Goal: Task Accomplishment & Management: Complete application form

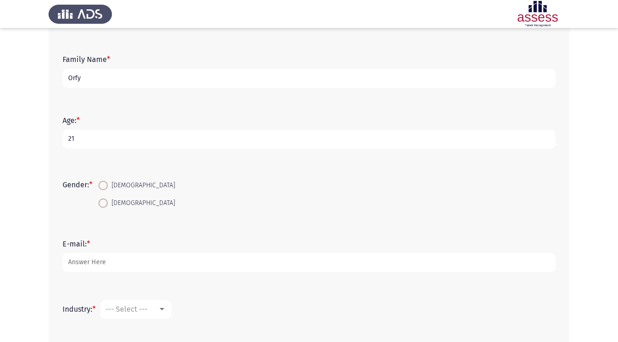
scroll to position [109, 0]
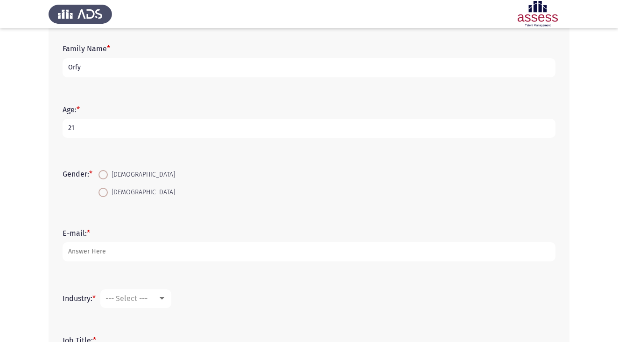
type input "21"
click at [106, 192] on span at bounding box center [102, 192] width 9 height 9
click at [106, 192] on input "[DEMOGRAPHIC_DATA]" at bounding box center [102, 192] width 9 height 9
radio input "true"
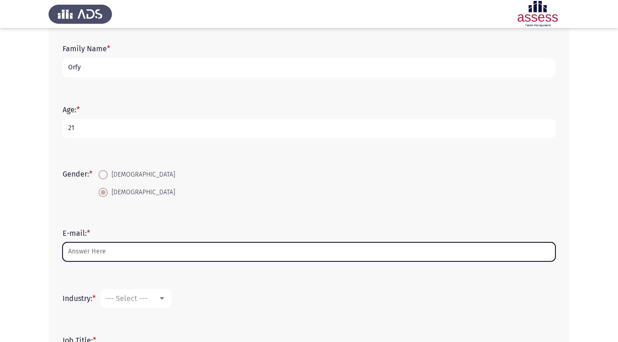
click at [104, 250] on input "E-mail: *" at bounding box center [309, 252] width 493 height 19
click at [181, 244] on input "hanaorfy6" at bounding box center [309, 252] width 493 height 19
click at [157, 257] on input "hanaorfy6" at bounding box center [309, 252] width 493 height 19
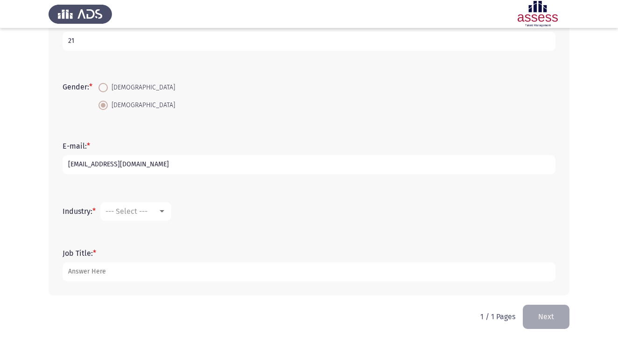
scroll to position [197, 0]
type input "[EMAIL_ADDRESS][DOMAIN_NAME]"
click at [147, 210] on span "--- Select ---" at bounding box center [126, 211] width 42 height 9
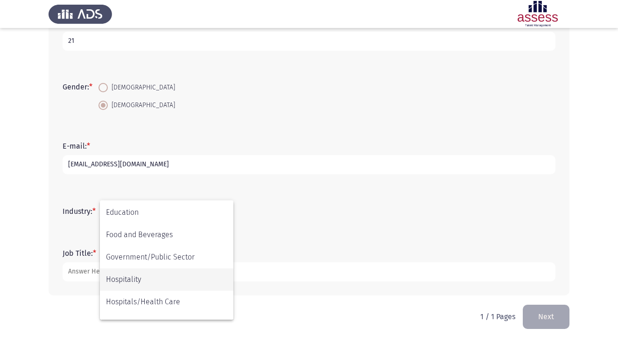
scroll to position [155, 0]
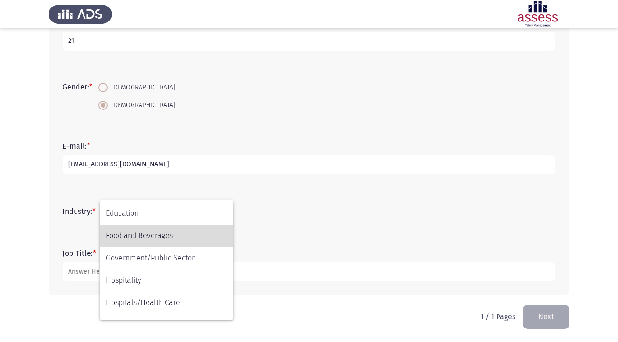
click at [163, 242] on span "Food and Beverages" at bounding box center [166, 236] width 121 height 22
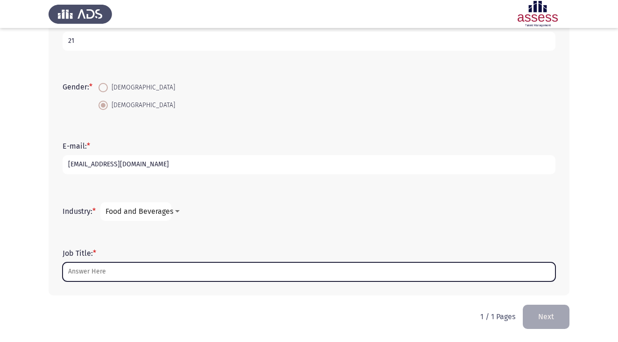
click at [146, 272] on input "Job Title: *" at bounding box center [309, 272] width 493 height 19
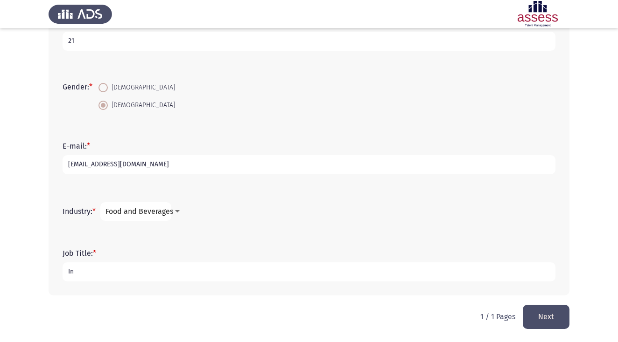
type input "I"
click at [167, 206] on mat-select "Food and Beverages" at bounding box center [135, 211] width 71 height 19
click at [164, 216] on mat-select "Food and Beverages" at bounding box center [135, 211] width 71 height 19
click at [180, 212] on div at bounding box center [177, 211] width 5 height 2
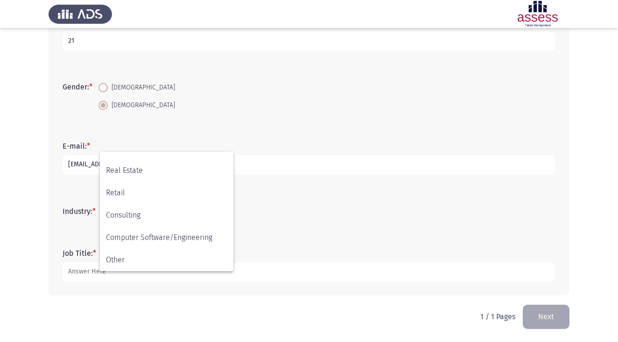
scroll to position [306, 0]
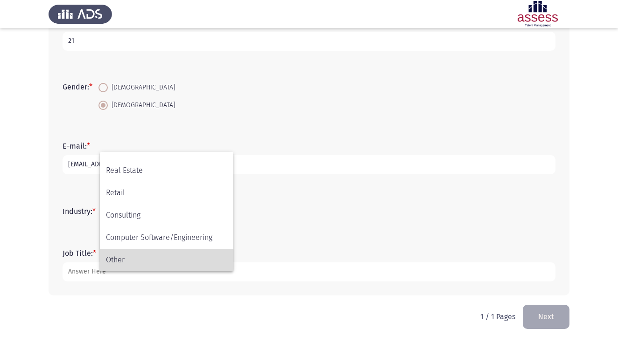
click at [155, 255] on span "Other" at bounding box center [166, 260] width 121 height 22
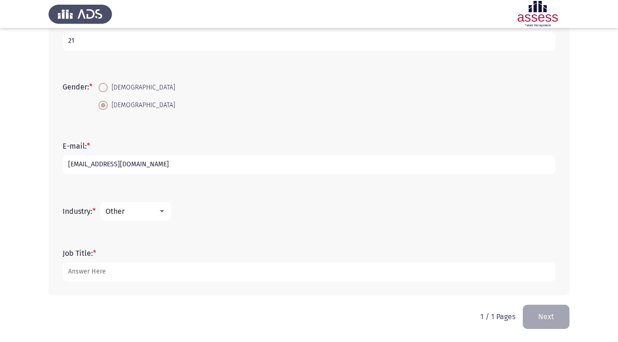
scroll to position [197, 0]
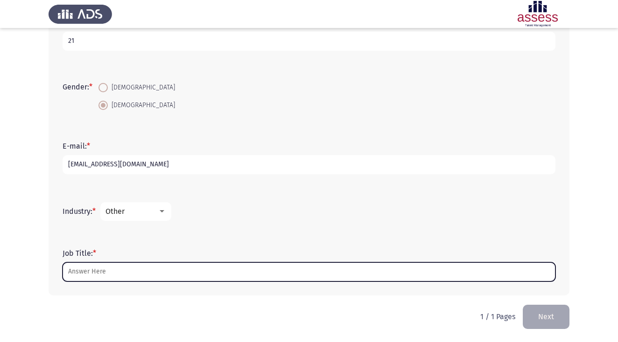
click at [124, 276] on input "Job Title: *" at bounding box center [309, 272] width 493 height 19
type input "-"
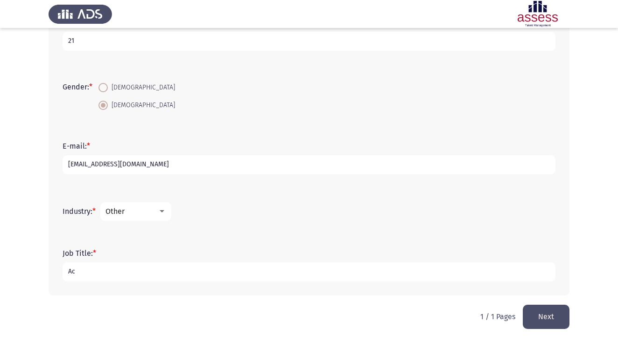
type input "A"
type input "-"
click at [544, 325] on button "Next" at bounding box center [546, 317] width 47 height 24
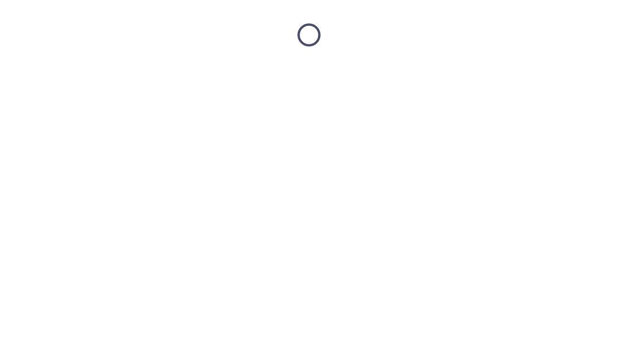
scroll to position [0, 0]
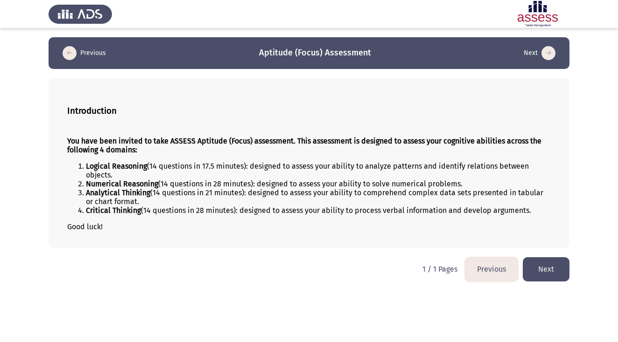
click at [544, 279] on button "Next" at bounding box center [546, 270] width 47 height 24
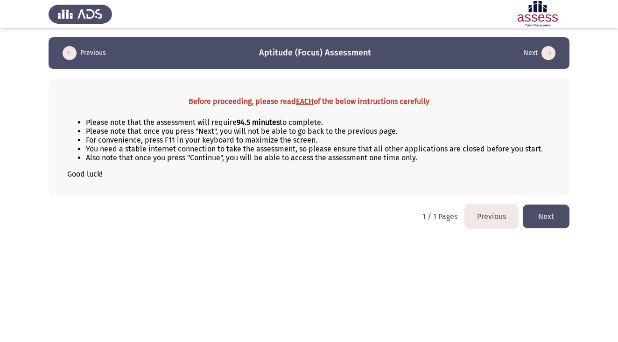
click at [557, 226] on button "Next" at bounding box center [546, 217] width 47 height 24
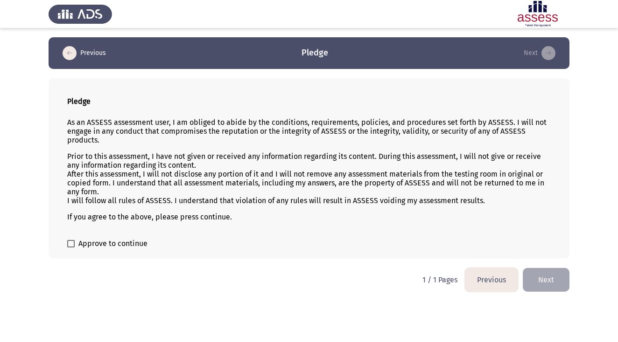
click at [70, 244] on span at bounding box center [70, 243] width 7 height 7
click at [70, 248] on input "Approve to continue" at bounding box center [70, 248] width 0 height 0
checkbox input "true"
click at [551, 280] on button "Next" at bounding box center [546, 280] width 47 height 24
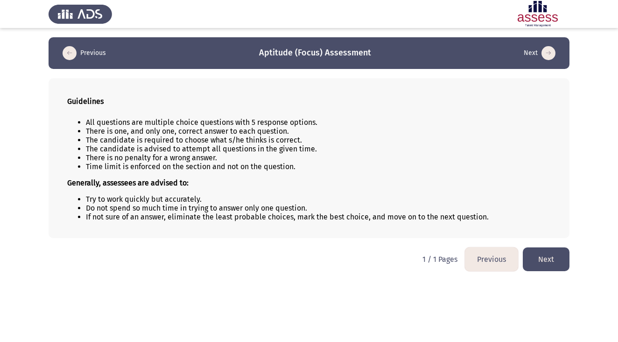
click at [549, 264] on button "Next" at bounding box center [546, 260] width 47 height 24
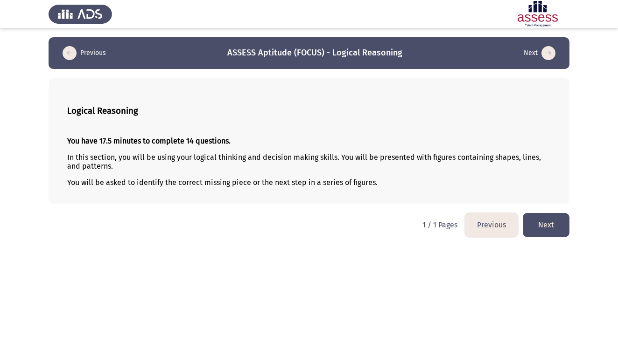
click at [542, 230] on button "Next" at bounding box center [546, 225] width 47 height 24
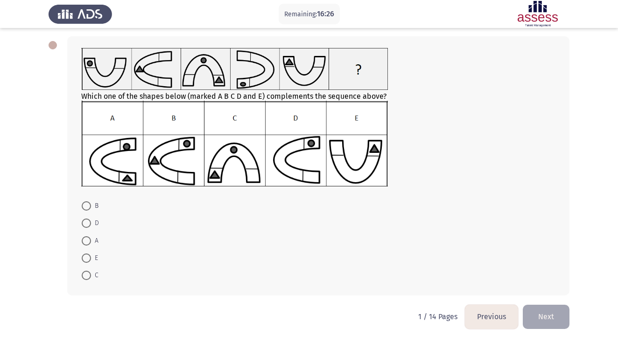
scroll to position [44, 0]
click at [88, 206] on span at bounding box center [86, 206] width 9 height 9
click at [88, 206] on input "B" at bounding box center [86, 206] width 9 height 9
radio input "true"
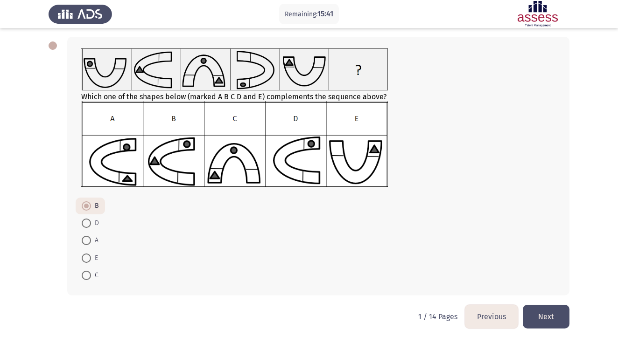
click at [542, 314] on button "Next" at bounding box center [546, 317] width 47 height 24
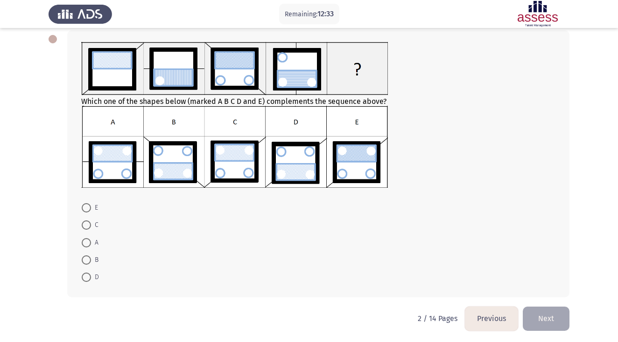
scroll to position [52, 0]
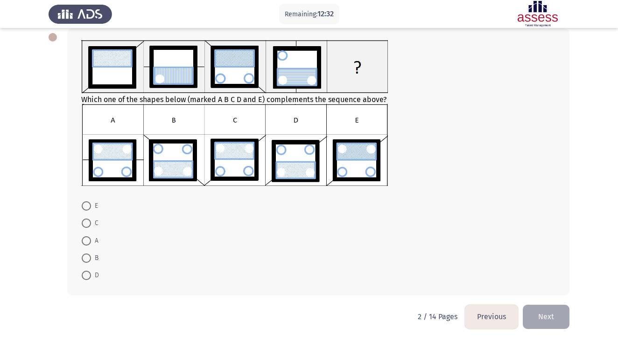
click at [86, 213] on mat-radio-button "E" at bounding box center [90, 205] width 28 height 17
click at [87, 202] on span at bounding box center [86, 206] width 9 height 9
click at [87, 202] on input "E" at bounding box center [86, 206] width 9 height 9
radio input "true"
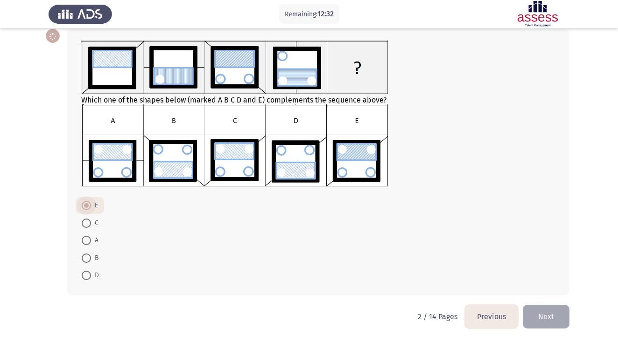
scroll to position [51, 0]
click at [564, 318] on button "Next" at bounding box center [546, 317] width 47 height 24
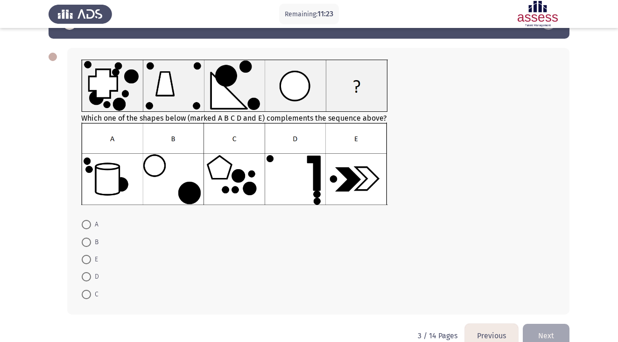
scroll to position [28, 0]
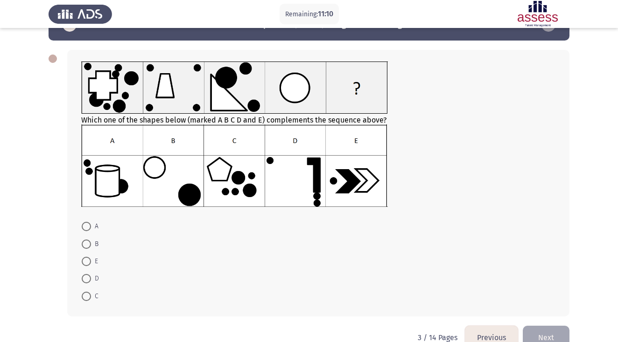
click at [88, 298] on span at bounding box center [86, 296] width 9 height 9
click at [88, 298] on input "C" at bounding box center [86, 296] width 9 height 9
radio input "true"
click at [552, 332] on button "Next" at bounding box center [546, 337] width 47 height 24
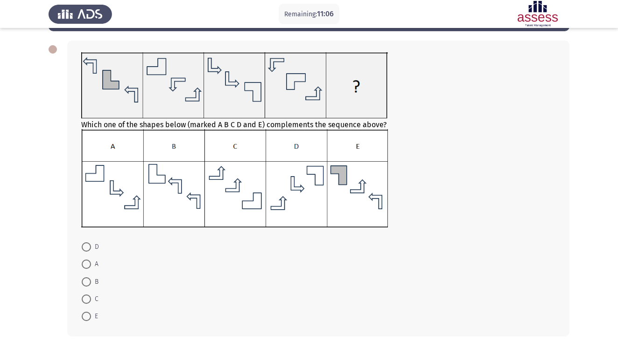
scroll to position [43, 0]
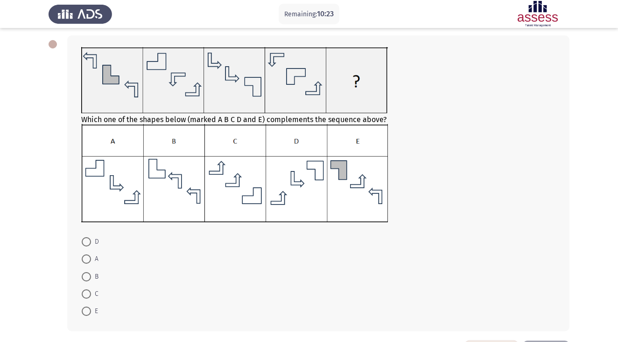
click at [90, 310] on span at bounding box center [86, 311] width 9 height 9
click at [90, 310] on input "E" at bounding box center [86, 311] width 9 height 9
radio input "true"
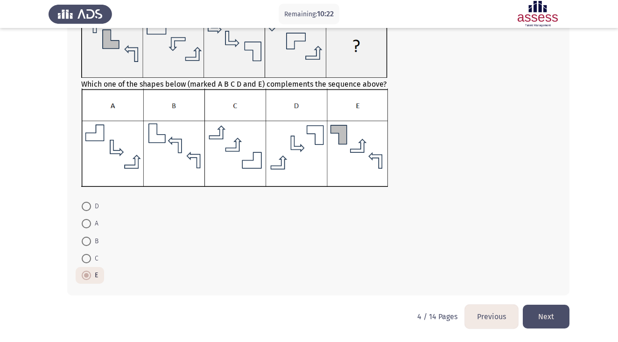
scroll to position [80, 0]
click at [545, 320] on button "Next" at bounding box center [546, 317] width 47 height 24
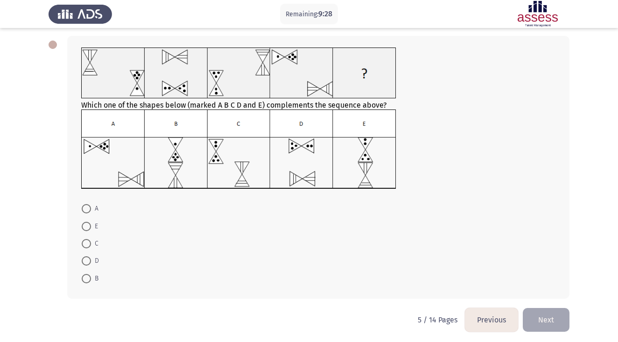
scroll to position [39, 0]
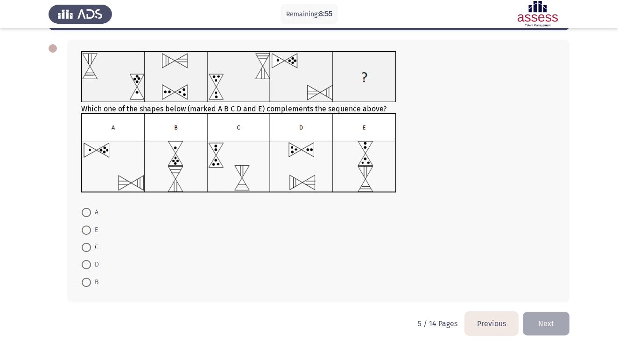
click at [87, 252] on span at bounding box center [86, 247] width 9 height 9
click at [87, 252] on input "C" at bounding box center [86, 247] width 9 height 9
radio input "true"
click at [545, 323] on button "Next" at bounding box center [546, 323] width 47 height 24
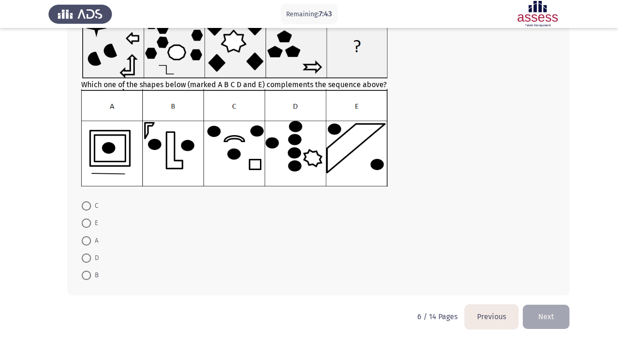
scroll to position [79, 0]
click at [87, 256] on span at bounding box center [86, 258] width 9 height 9
click at [87, 256] on input "D" at bounding box center [86, 258] width 9 height 9
radio input "true"
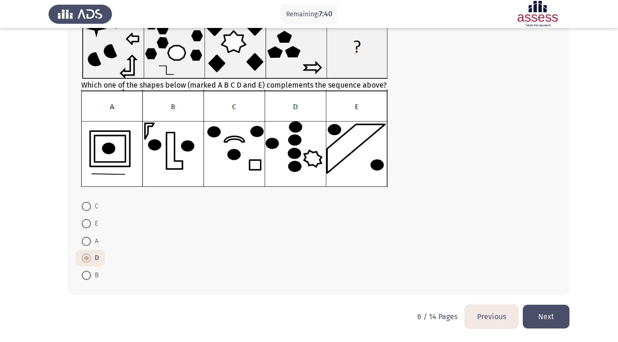
click at [564, 316] on button "Next" at bounding box center [546, 317] width 47 height 24
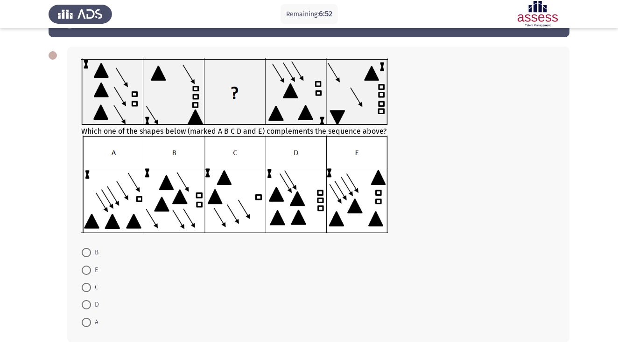
scroll to position [35, 0]
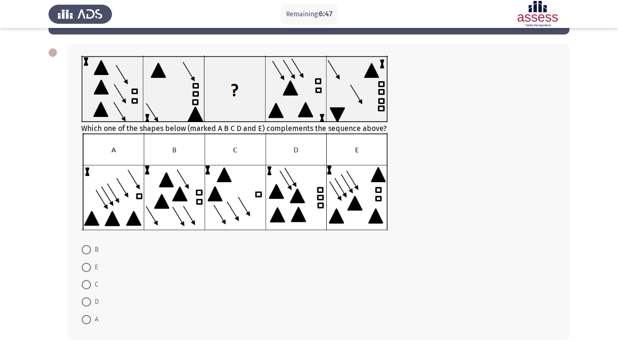
click at [87, 322] on span at bounding box center [86, 319] width 9 height 9
click at [87, 322] on input "A" at bounding box center [86, 319] width 9 height 9
radio input "true"
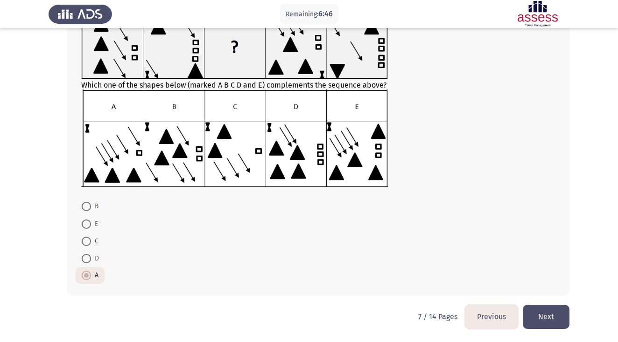
scroll to position [79, 0]
click at [545, 326] on button "Next" at bounding box center [546, 317] width 47 height 24
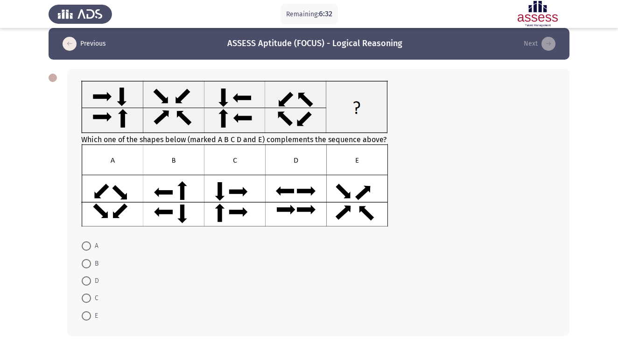
scroll to position [4, 0]
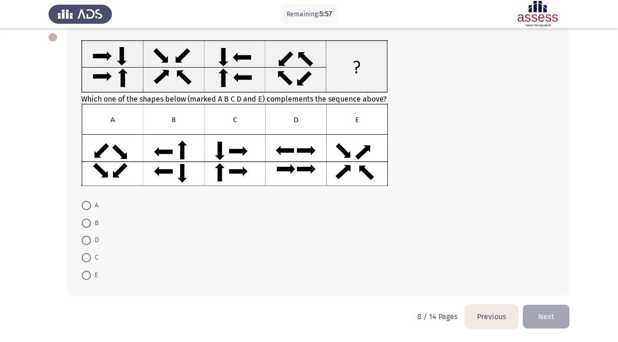
click at [85, 277] on span at bounding box center [86, 275] width 9 height 9
click at [85, 277] on input "E" at bounding box center [86, 275] width 9 height 9
radio input "true"
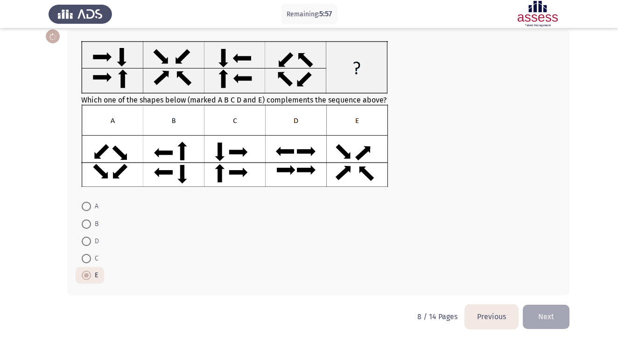
scroll to position [50, 0]
click at [543, 312] on button "Next" at bounding box center [546, 317] width 47 height 24
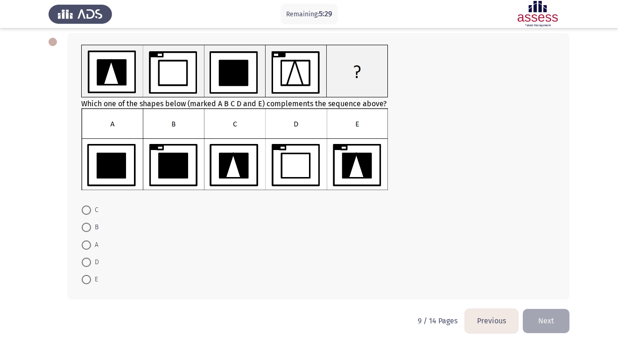
scroll to position [45, 0]
click at [87, 280] on span at bounding box center [86, 279] width 9 height 9
click at [87, 280] on input "E" at bounding box center [86, 279] width 9 height 9
radio input "true"
click at [535, 316] on button "Next" at bounding box center [546, 321] width 47 height 24
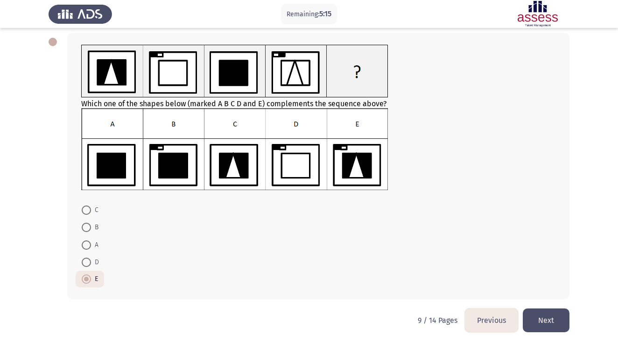
scroll to position [0, 0]
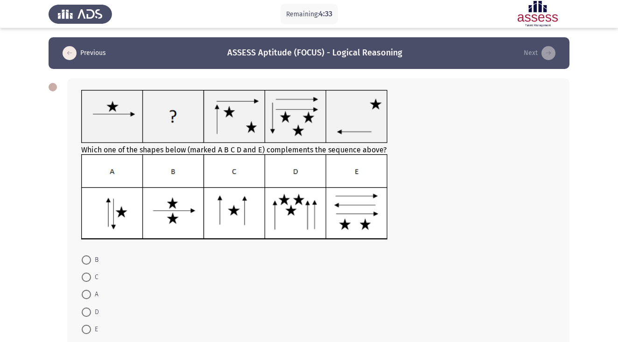
click at [88, 280] on span at bounding box center [86, 277] width 9 height 9
click at [88, 280] on input "C" at bounding box center [86, 277] width 9 height 9
radio input "true"
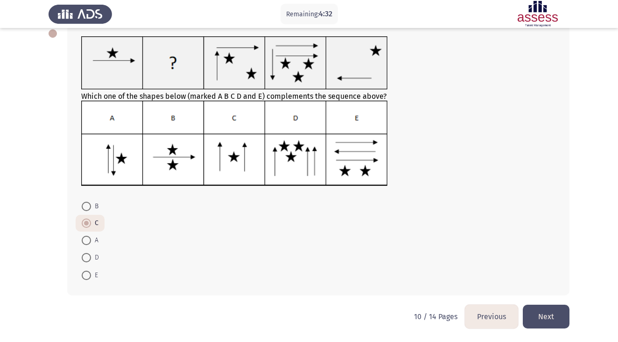
scroll to position [55, 0]
click at [543, 312] on button "Next" at bounding box center [546, 317] width 47 height 24
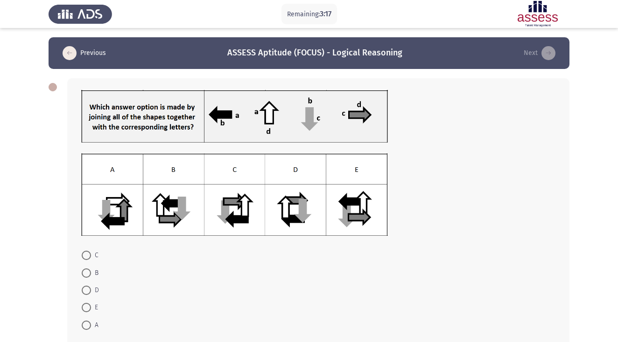
click at [84, 277] on span at bounding box center [86, 273] width 9 height 9
click at [84, 277] on input "B" at bounding box center [86, 273] width 9 height 9
radio input "true"
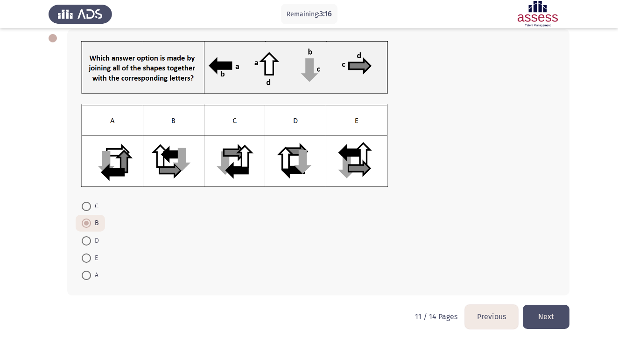
scroll to position [50, 0]
click at [541, 317] on button "Next" at bounding box center [546, 317] width 47 height 24
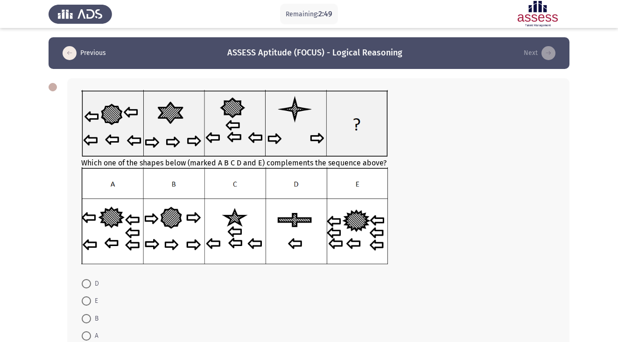
scroll to position [79, 0]
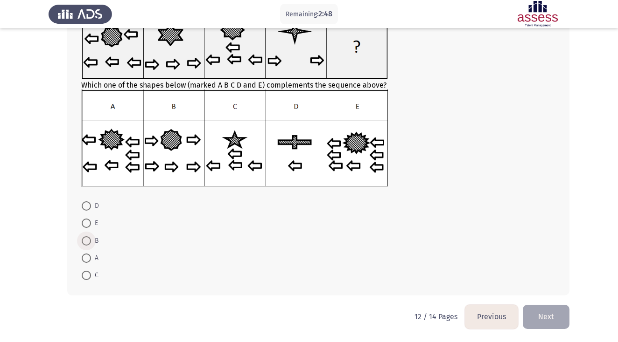
click at [86, 243] on span at bounding box center [86, 241] width 9 height 9
click at [86, 243] on input "B" at bounding box center [86, 241] width 9 height 9
radio input "true"
click at [556, 324] on button "Next" at bounding box center [546, 317] width 47 height 24
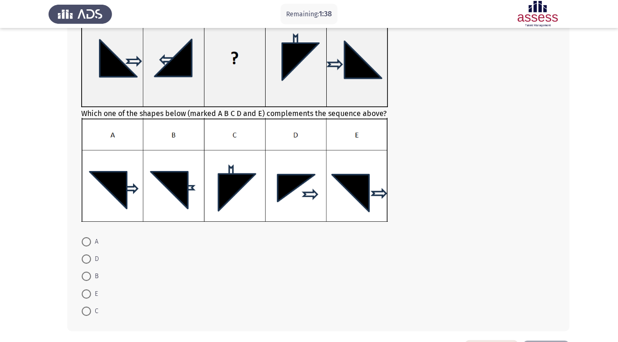
scroll to position [111, 0]
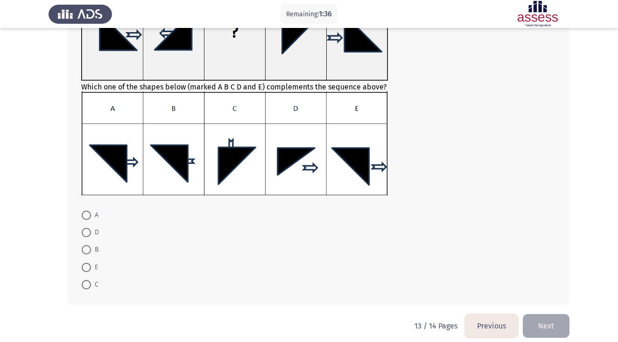
click at [85, 283] on span at bounding box center [86, 284] width 9 height 9
click at [85, 283] on input "C" at bounding box center [86, 284] width 9 height 9
radio input "true"
click at [552, 324] on button "Next" at bounding box center [546, 326] width 47 height 24
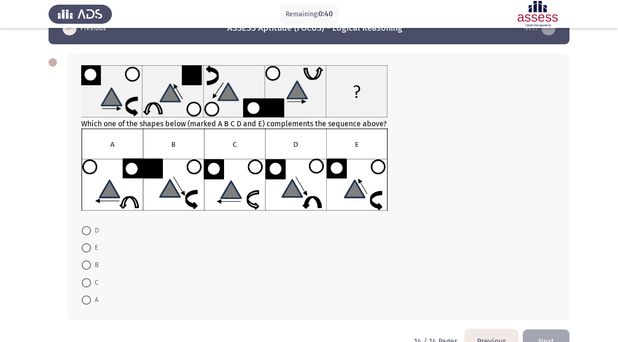
scroll to position [25, 0]
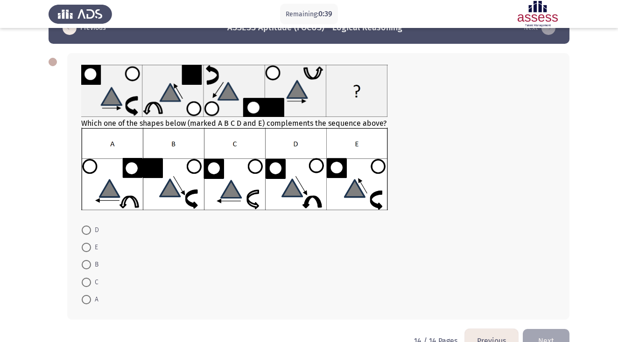
click at [86, 303] on span at bounding box center [86, 299] width 9 height 9
click at [86, 303] on input "A" at bounding box center [86, 299] width 9 height 9
radio input "true"
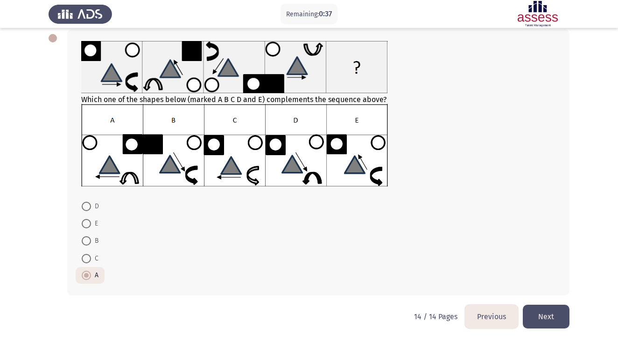
scroll to position [50, 0]
click at [540, 311] on button "Next" at bounding box center [546, 317] width 47 height 24
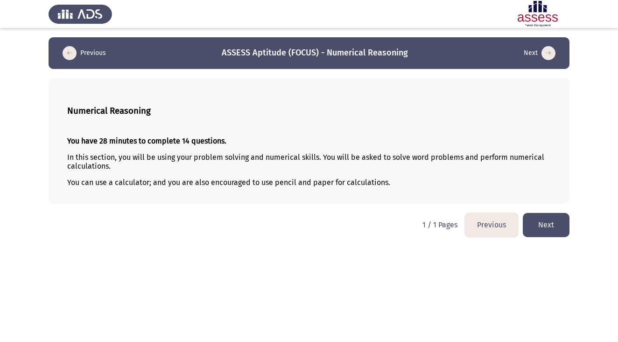
click at [545, 225] on button "Next" at bounding box center [546, 225] width 47 height 24
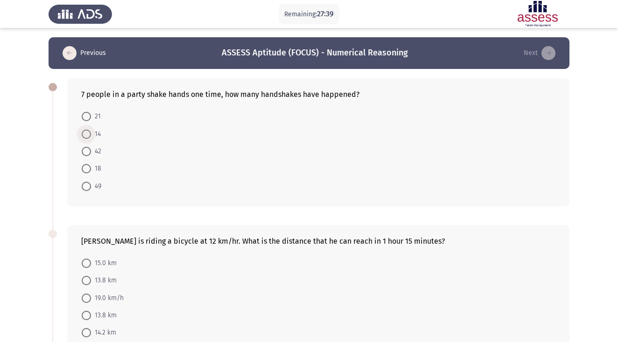
click at [87, 137] on span at bounding box center [86, 134] width 9 height 9
click at [87, 137] on input "14" at bounding box center [86, 134] width 9 height 9
radio input "true"
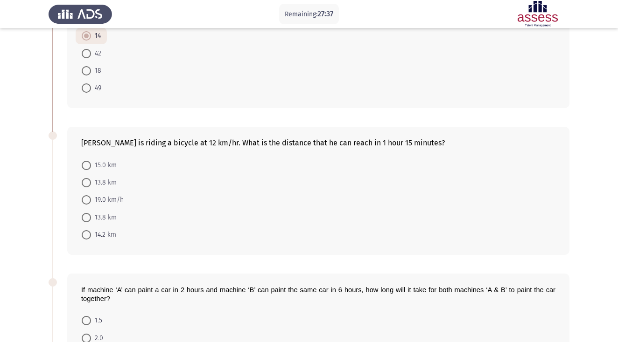
scroll to position [98, 0]
click at [330, 143] on div "[PERSON_NAME] is riding a bicycle at 12 km/hr. What is the distance that he can…" at bounding box center [318, 142] width 474 height 9
click at [232, 143] on div "[PERSON_NAME] is riding a bicycle at 12 km/hr. What is the distance that he can…" at bounding box center [318, 142] width 474 height 9
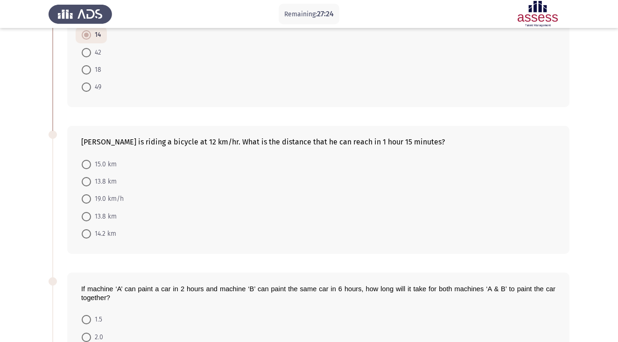
click at [232, 143] on div "[PERSON_NAME] is riding a bicycle at 12 km/hr. What is the distance that he can…" at bounding box center [318, 142] width 474 height 9
drag, startPoint x: 78, startPoint y: 143, endPoint x: 399, endPoint y: 144, distance: 321.4
click at [399, 144] on div "[PERSON_NAME] is riding a bicycle at 12 km/hr. What is the distance that he can…" at bounding box center [318, 190] width 502 height 128
click at [344, 144] on div "[PERSON_NAME] is riding a bicycle at 12 km/hr. What is the distance that he can…" at bounding box center [318, 142] width 474 height 9
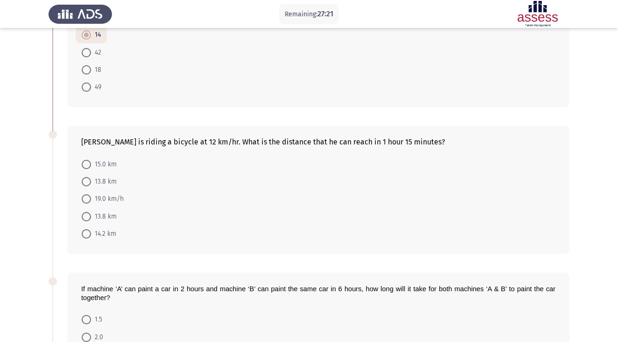
click at [344, 144] on div "[PERSON_NAME] is riding a bicycle at 12 km/hr. What is the distance that he can…" at bounding box center [318, 142] width 474 height 9
click at [356, 145] on div "[PERSON_NAME] is riding a bicycle at 12 km/hr. What is the distance that he can…" at bounding box center [318, 142] width 474 height 9
click at [86, 168] on span at bounding box center [86, 164] width 9 height 9
click at [86, 168] on input "15.0 km" at bounding box center [86, 164] width 9 height 9
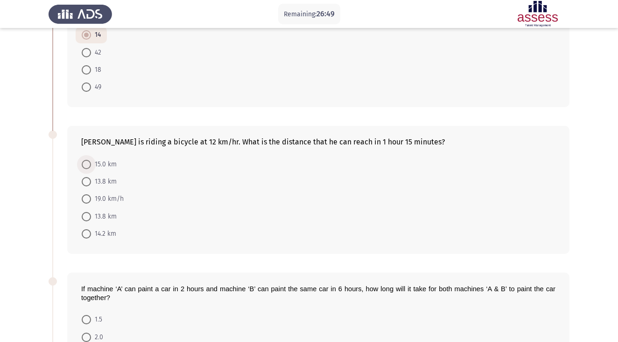
radio input "true"
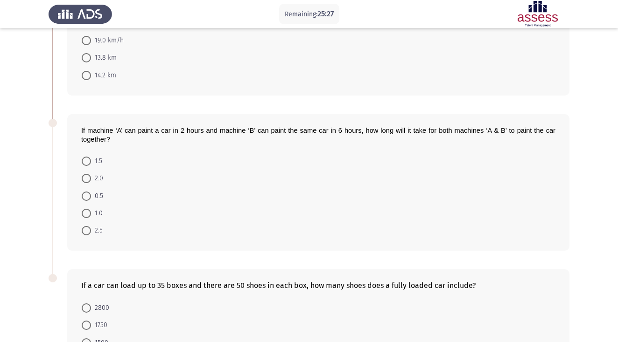
scroll to position [256, 0]
click at [85, 163] on span at bounding box center [86, 161] width 9 height 9
click at [85, 163] on input "1.5" at bounding box center [86, 161] width 9 height 9
radio input "true"
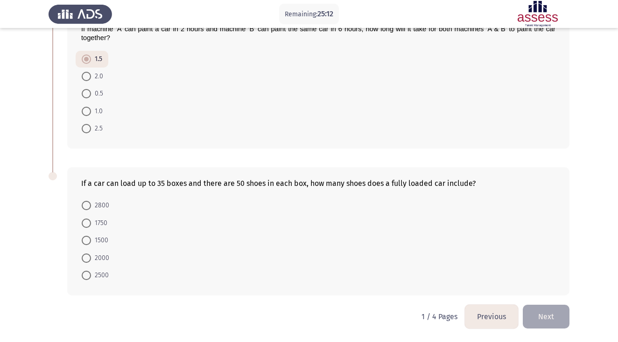
scroll to position [360, 0]
click at [91, 225] on span "1750" at bounding box center [99, 223] width 16 height 11
click at [91, 225] on input "1750" at bounding box center [86, 223] width 9 height 9
radio input "true"
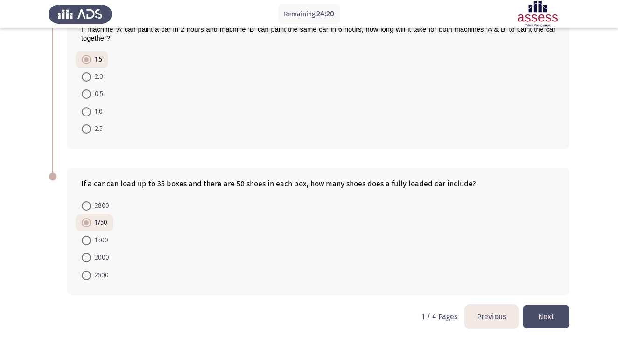
click at [544, 317] on button "Next" at bounding box center [546, 317] width 47 height 24
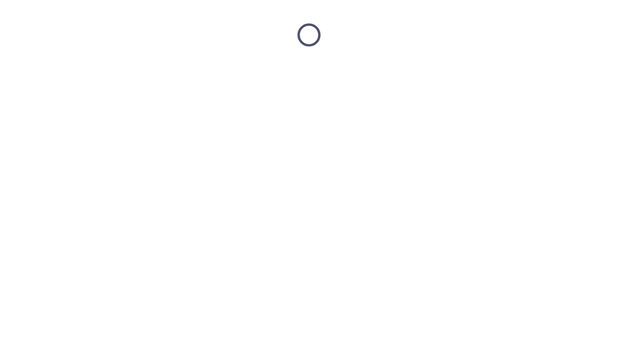
scroll to position [0, 0]
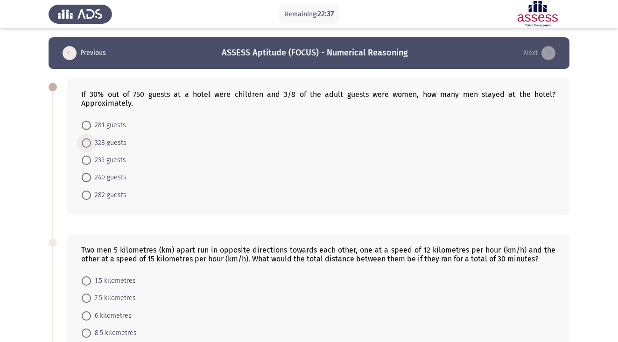
click at [84, 140] on span at bounding box center [86, 143] width 9 height 9
click at [84, 140] on input "328 guests" at bounding box center [86, 143] width 9 height 9
radio input "true"
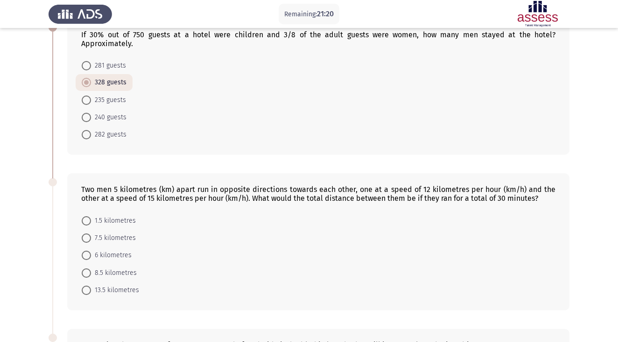
scroll to position [59, 0]
click at [87, 225] on span at bounding box center [86, 221] width 9 height 9
click at [87, 225] on input "1.5 kilometres" at bounding box center [86, 221] width 9 height 9
radio input "true"
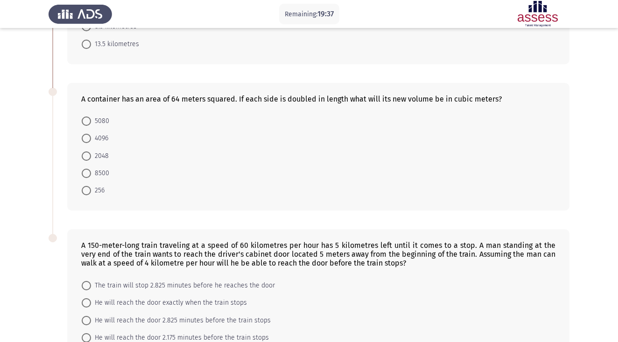
scroll to position [301, 0]
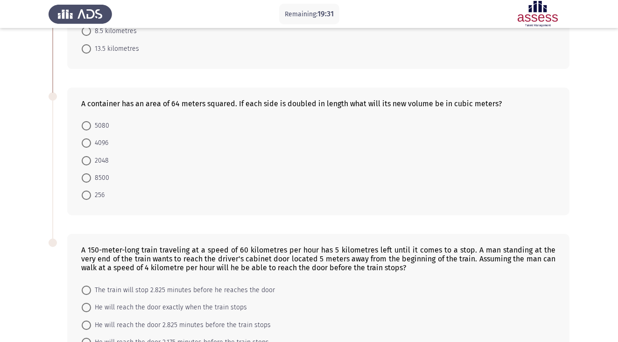
click at [86, 147] on span at bounding box center [86, 143] width 9 height 9
click at [86, 147] on input "4096" at bounding box center [86, 143] width 9 height 9
radio input "true"
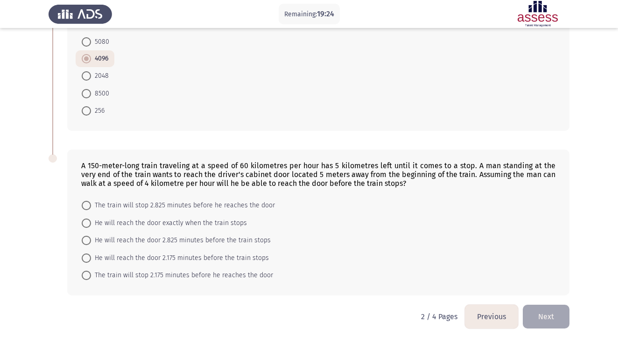
scroll to position [386, 0]
click at [178, 243] on span "He will reach the door 2.825 minutes before the train stops" at bounding box center [181, 240] width 180 height 11
click at [91, 243] on input "He will reach the door 2.825 minutes before the train stops" at bounding box center [86, 240] width 9 height 9
radio input "true"
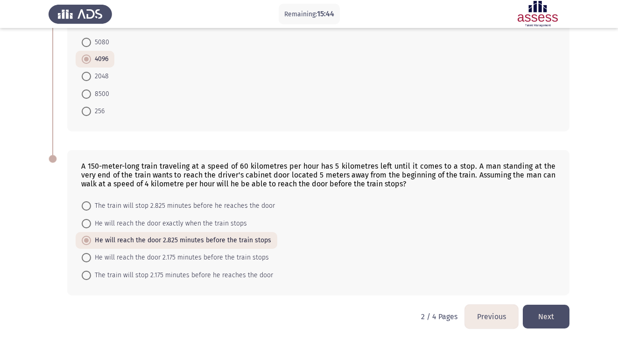
click at [562, 317] on button "Next" at bounding box center [546, 317] width 47 height 24
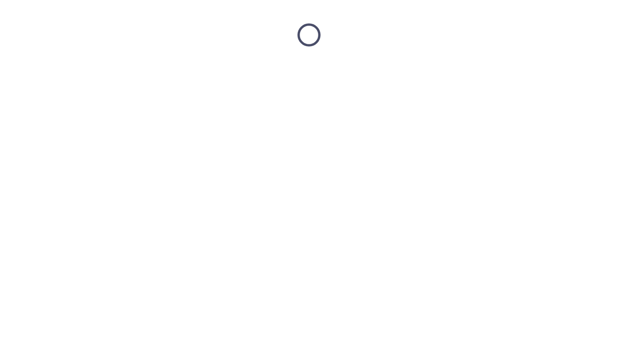
scroll to position [0, 0]
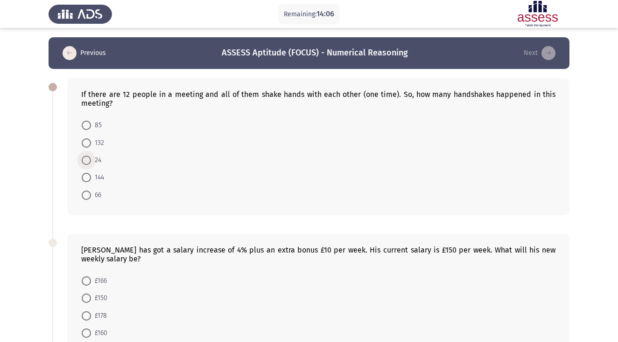
click at [88, 161] on span at bounding box center [86, 160] width 9 height 9
click at [88, 161] on input "24" at bounding box center [86, 160] width 9 height 9
radio input "true"
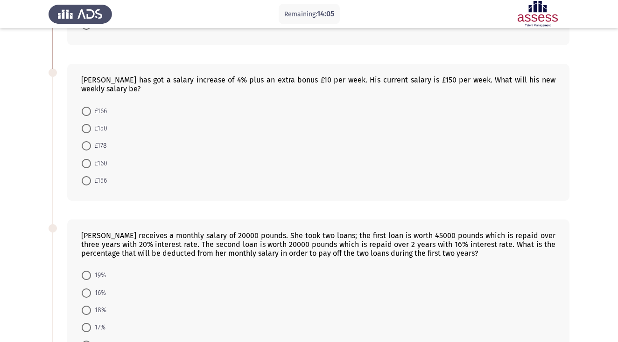
scroll to position [172, 0]
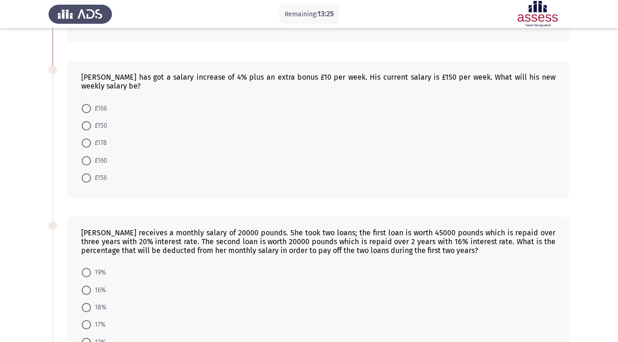
click at [87, 165] on span at bounding box center [86, 160] width 9 height 9
click at [87, 165] on input "£160" at bounding box center [86, 160] width 9 height 9
radio input "true"
click at [96, 112] on span "£166" at bounding box center [99, 108] width 16 height 11
click at [91, 112] on input "£166" at bounding box center [86, 108] width 9 height 9
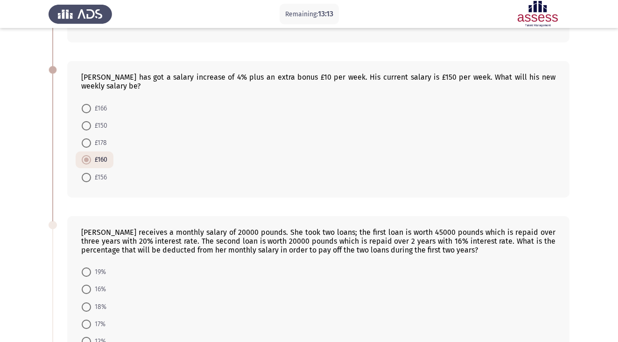
radio input "true"
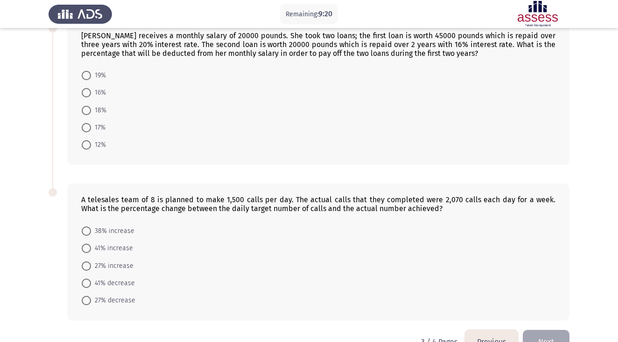
scroll to position [370, 0]
click at [89, 148] on span at bounding box center [86, 143] width 9 height 9
click at [89, 148] on input "12%" at bounding box center [86, 143] width 9 height 9
radio input "true"
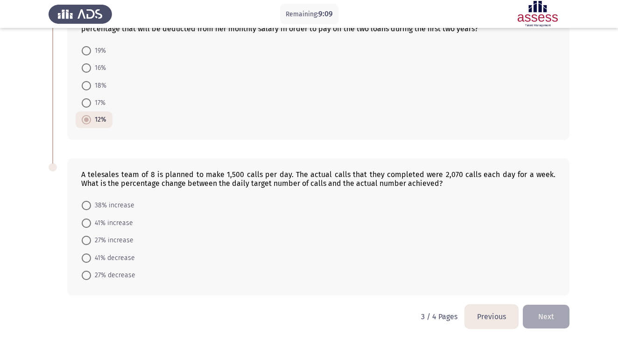
scroll to position [395, 0]
click at [90, 83] on span at bounding box center [86, 85] width 9 height 9
click at [90, 83] on input "18%" at bounding box center [86, 85] width 9 height 9
radio input "true"
click at [85, 237] on span at bounding box center [86, 240] width 9 height 9
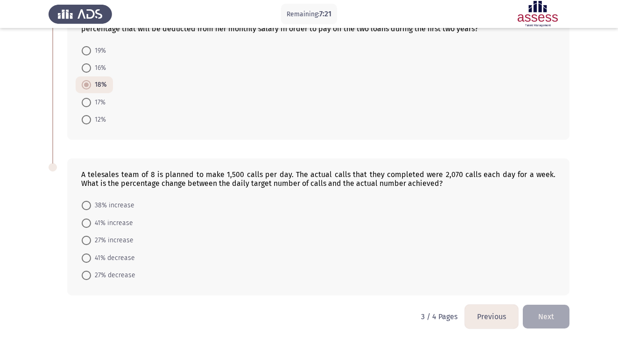
click at [85, 237] on input "27% increase" at bounding box center [86, 240] width 9 height 9
radio input "true"
click at [543, 318] on button "Next" at bounding box center [546, 317] width 47 height 24
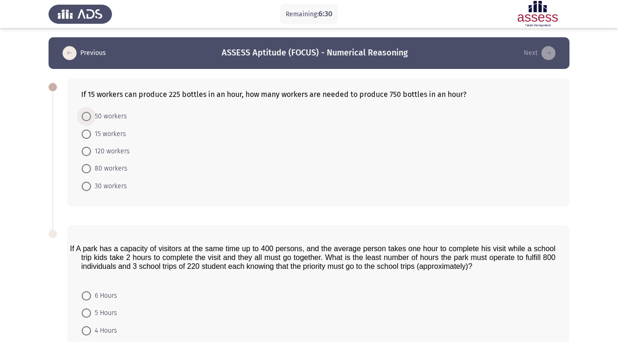
click at [83, 119] on span at bounding box center [86, 116] width 9 height 9
click at [83, 119] on input "50 workers" at bounding box center [86, 116] width 9 height 9
radio input "true"
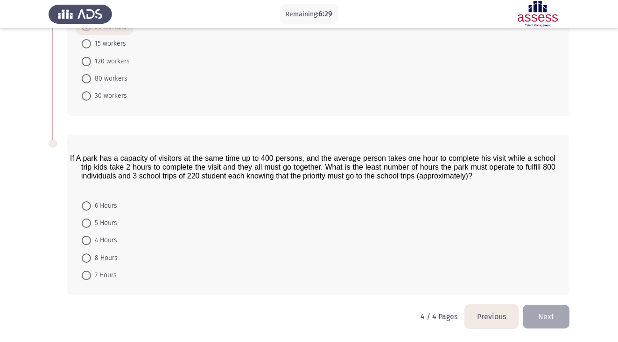
scroll to position [91, 0]
click at [89, 245] on span at bounding box center [86, 240] width 9 height 9
click at [89, 245] on input "4 Hours" at bounding box center [86, 240] width 9 height 9
radio input "true"
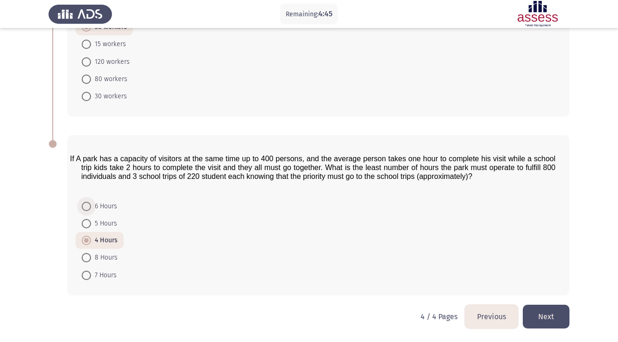
click at [90, 207] on span at bounding box center [86, 206] width 9 height 9
click at [90, 207] on input "6 Hours" at bounding box center [86, 206] width 9 height 9
radio input "true"
click at [558, 322] on button "Next" at bounding box center [546, 317] width 47 height 24
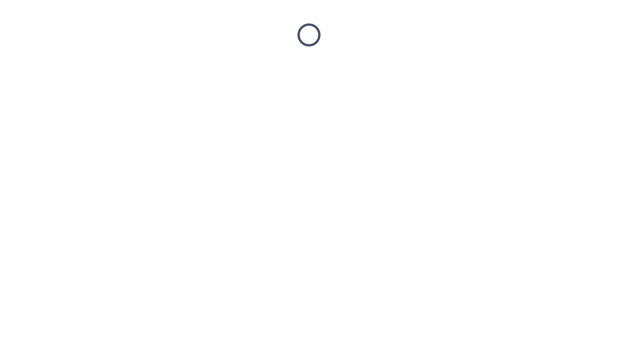
scroll to position [0, 0]
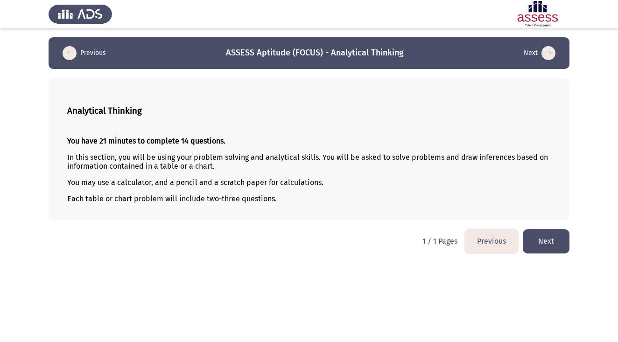
click at [558, 244] on button "Next" at bounding box center [546, 242] width 47 height 24
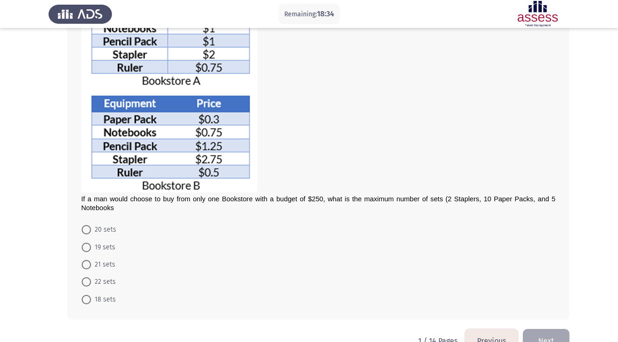
scroll to position [103, 0]
click at [90, 263] on span at bounding box center [86, 264] width 9 height 9
click at [90, 263] on input "21 sets" at bounding box center [86, 264] width 9 height 9
radio input "true"
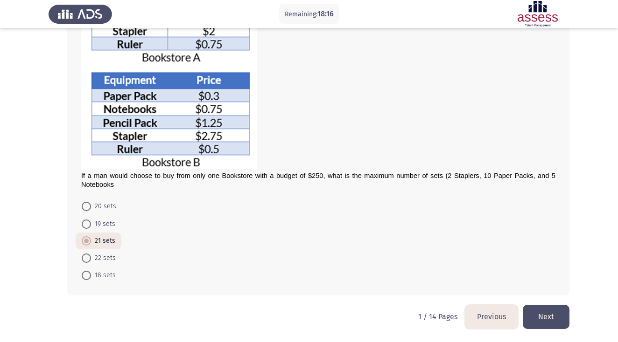
scroll to position [127, 0]
click at [555, 312] on button "Next" at bounding box center [546, 317] width 47 height 24
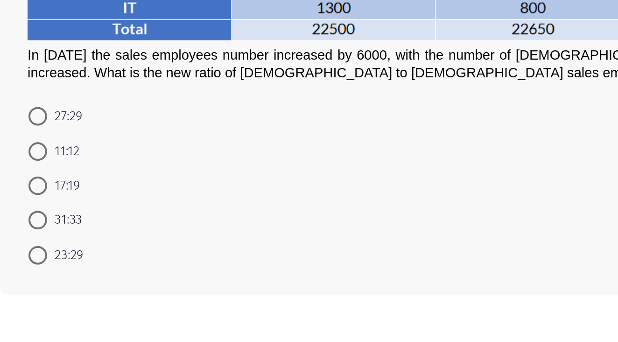
scroll to position [20, 0]
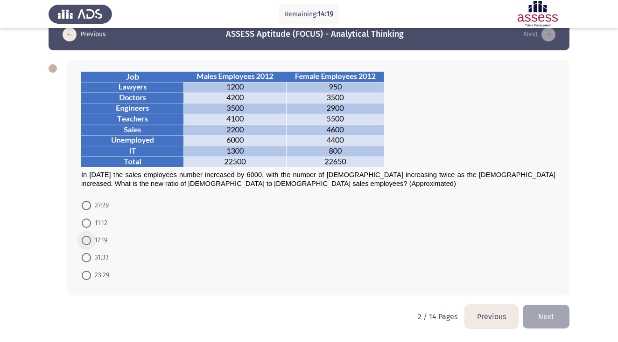
click at [91, 242] on span at bounding box center [86, 240] width 9 height 9
click at [91, 242] on input "17:19" at bounding box center [86, 240] width 9 height 9
radio input "true"
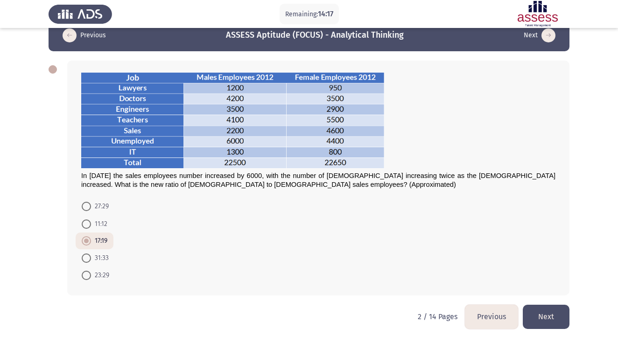
click at [551, 320] on button "Next" at bounding box center [546, 317] width 47 height 24
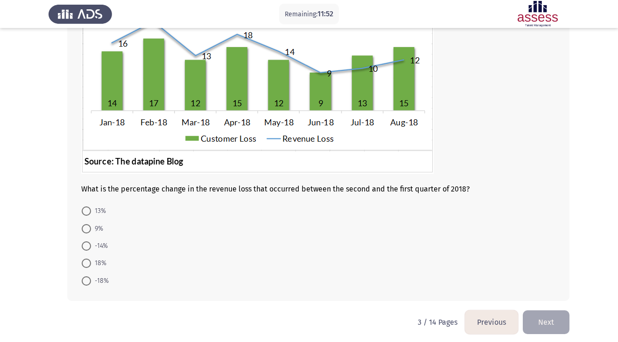
scroll to position [119, 0]
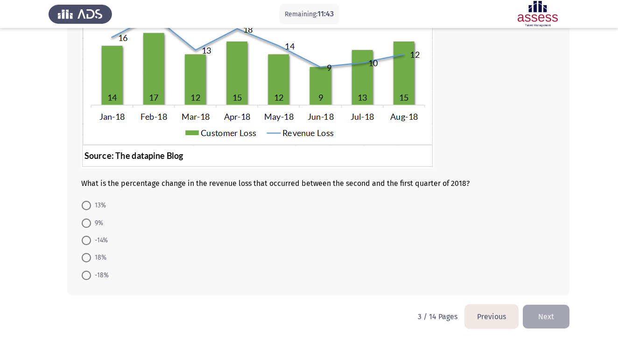
click at [83, 240] on span at bounding box center [86, 240] width 9 height 9
click at [83, 240] on input "-14%" at bounding box center [86, 240] width 9 height 9
radio input "true"
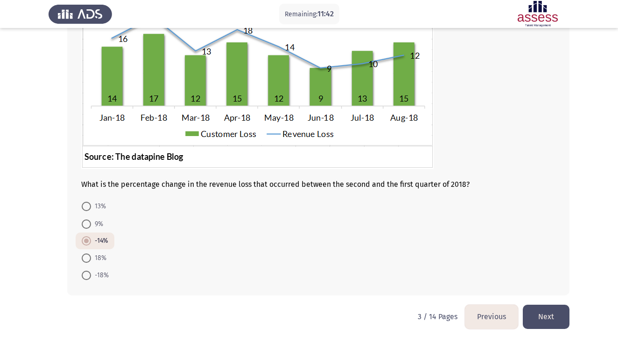
click at [529, 313] on button "Next" at bounding box center [546, 317] width 47 height 24
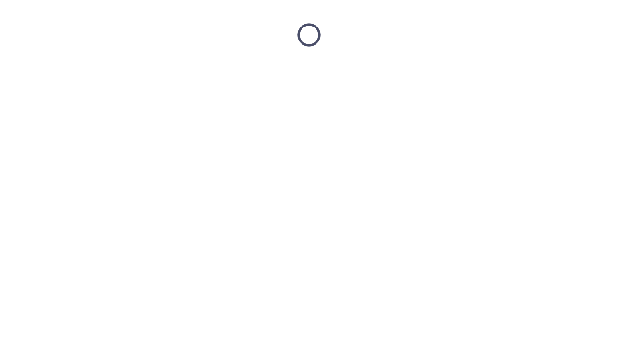
scroll to position [0, 0]
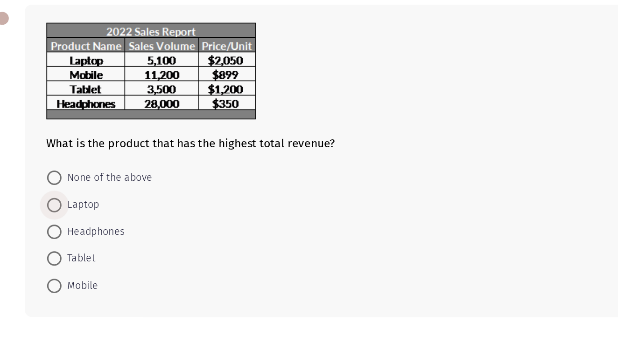
click at [82, 203] on span at bounding box center [86, 207] width 9 height 9
click at [82, 203] on input "Laptop" at bounding box center [86, 207] width 9 height 9
radio input "true"
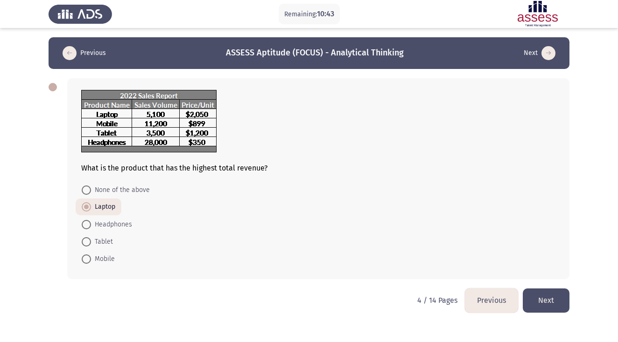
click at [544, 301] on button "Next" at bounding box center [546, 301] width 47 height 24
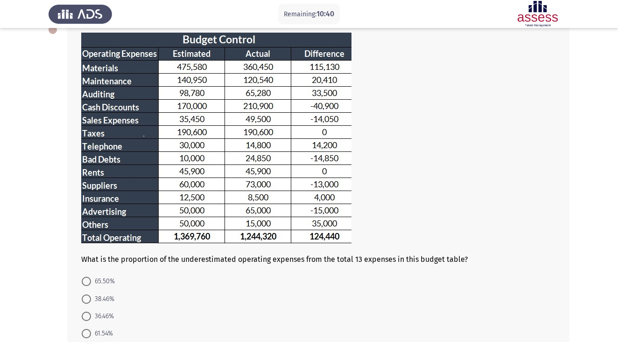
scroll to position [58, 0]
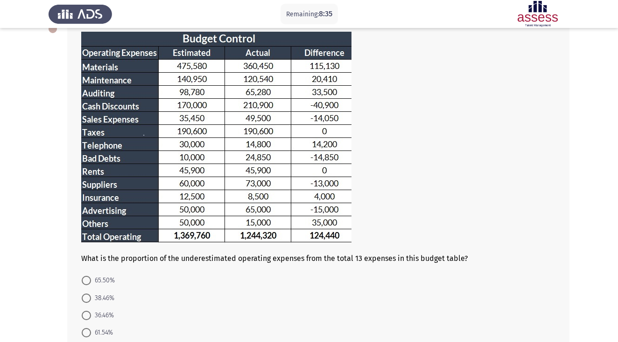
click at [494, 288] on form "65.50% 38.46% 36.46% 61.54% 12.46%" at bounding box center [318, 315] width 474 height 87
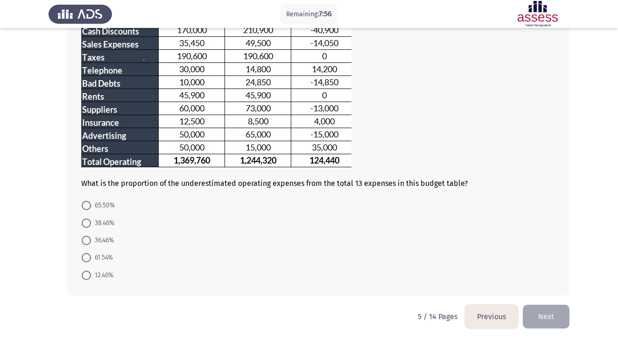
scroll to position [135, 0]
click at [86, 225] on span at bounding box center [86, 223] width 9 height 9
click at [86, 225] on input "38.46%" at bounding box center [86, 223] width 9 height 9
radio input "true"
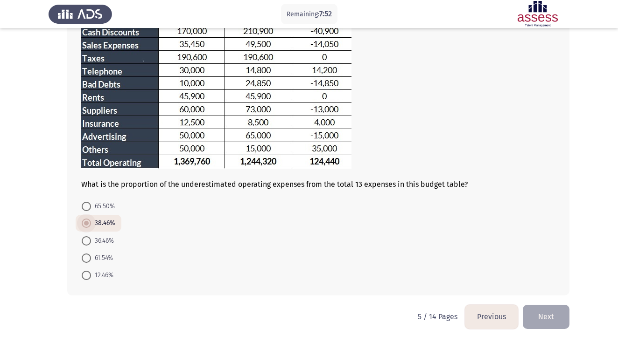
scroll to position [134, 0]
click at [537, 319] on button "Next" at bounding box center [546, 317] width 47 height 24
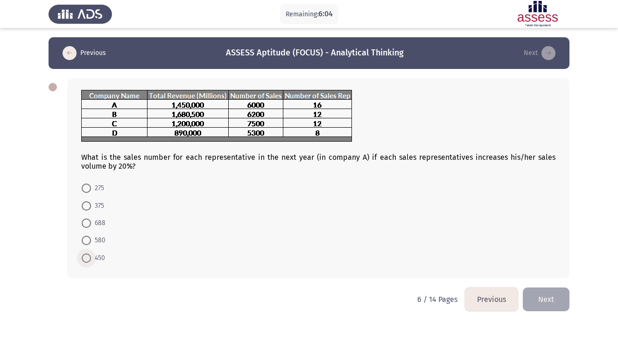
click at [90, 259] on span at bounding box center [86, 258] width 9 height 9
click at [90, 259] on input "450" at bounding box center [86, 258] width 9 height 9
radio input "true"
click at [550, 308] on button "Next" at bounding box center [546, 299] width 47 height 24
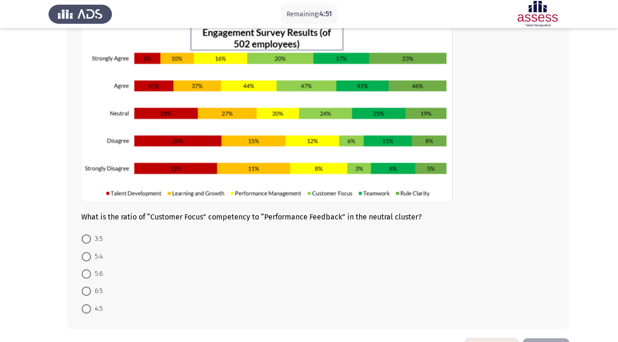
scroll to position [82, 0]
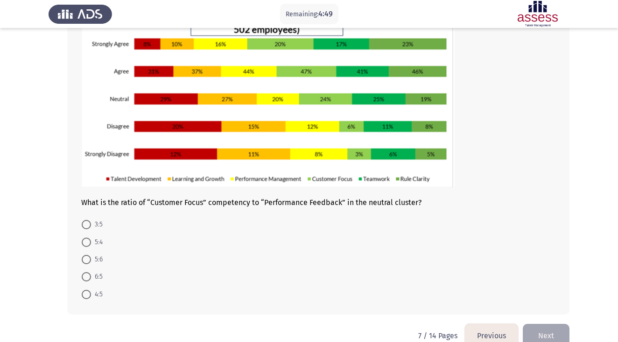
click at [90, 228] on span at bounding box center [86, 224] width 9 height 9
click at [90, 228] on input "3:5" at bounding box center [86, 224] width 9 height 9
radio input "true"
click at [549, 329] on button "Next" at bounding box center [546, 335] width 47 height 24
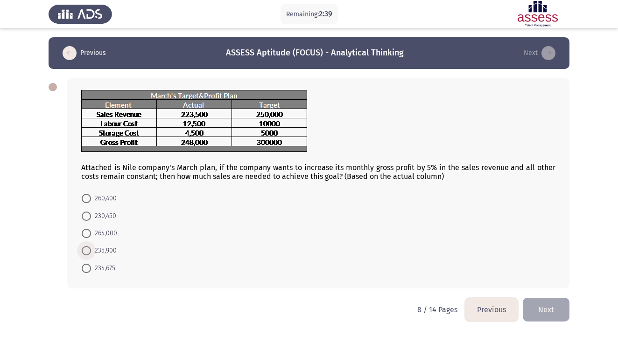
click at [87, 251] on span at bounding box center [86, 250] width 9 height 9
click at [87, 251] on input "235,900" at bounding box center [86, 250] width 9 height 9
radio input "true"
click at [89, 268] on span at bounding box center [86, 267] width 9 height 9
click at [89, 268] on input "234,675" at bounding box center [86, 267] width 9 height 9
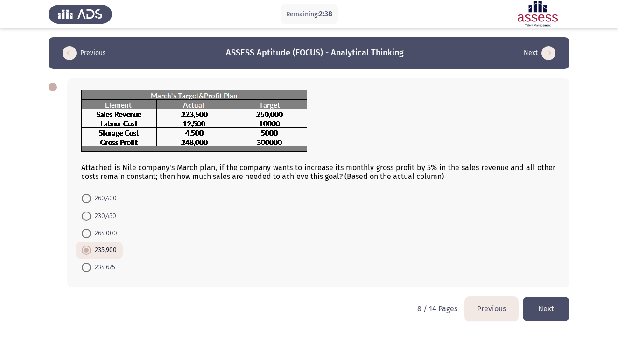
radio input "true"
click at [549, 314] on button "Next" at bounding box center [546, 309] width 47 height 24
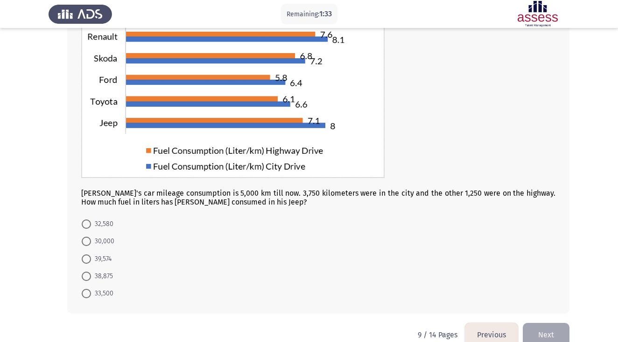
scroll to position [99, 0]
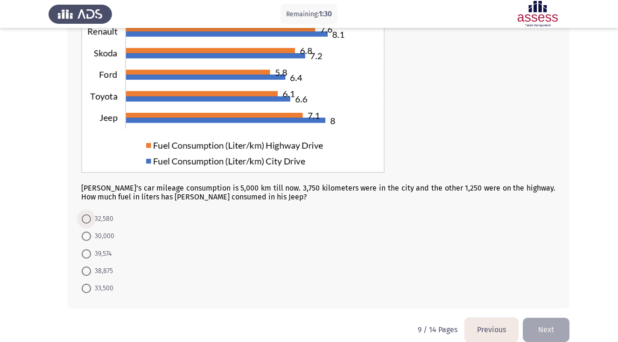
click at [86, 222] on span at bounding box center [86, 219] width 9 height 9
click at [86, 222] on input "32,580" at bounding box center [86, 219] width 9 height 9
radio input "true"
click at [543, 328] on button "Next" at bounding box center [546, 330] width 47 height 24
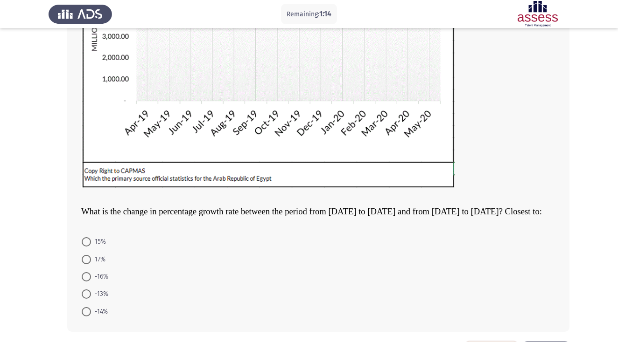
scroll to position [196, 0]
click at [90, 265] on span at bounding box center [86, 260] width 9 height 9
click at [90, 265] on input "17%" at bounding box center [86, 260] width 9 height 9
radio input "true"
click at [86, 247] on span at bounding box center [86, 242] width 9 height 9
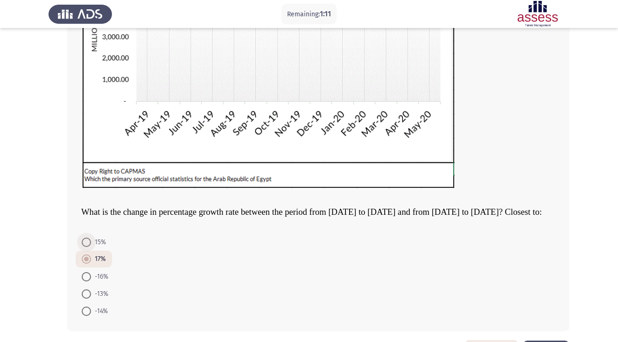
click at [86, 247] on input "15%" at bounding box center [86, 242] width 9 height 9
radio input "true"
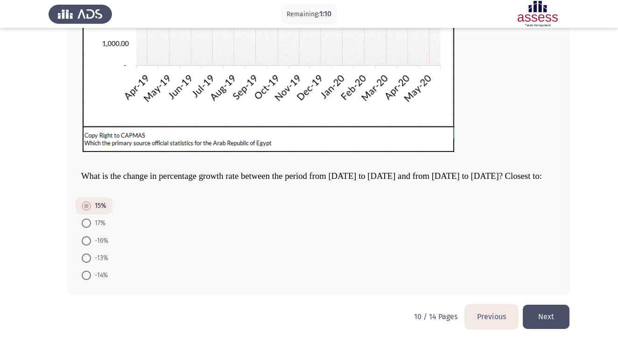
scroll to position [244, 0]
click at [543, 321] on button "Next" at bounding box center [546, 317] width 47 height 24
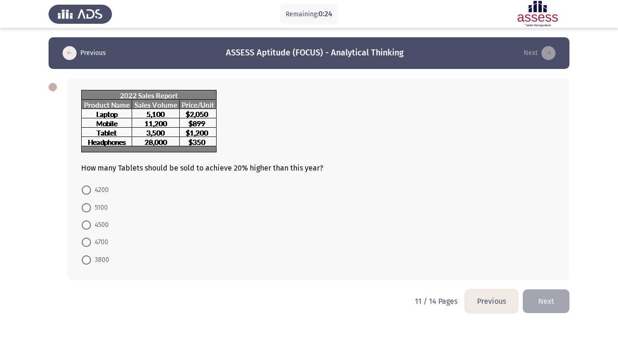
click at [88, 229] on span at bounding box center [86, 225] width 9 height 9
click at [88, 229] on input "4500" at bounding box center [86, 225] width 9 height 9
radio input "true"
click at [86, 190] on span at bounding box center [86, 190] width 9 height 9
click at [86, 190] on input "4200" at bounding box center [86, 190] width 9 height 9
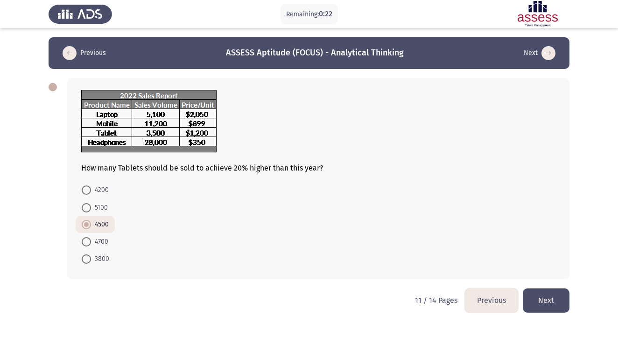
radio input "true"
click at [552, 303] on button "Next" at bounding box center [546, 301] width 47 height 24
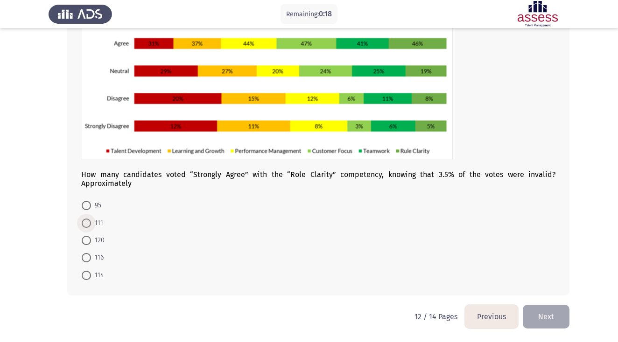
click at [87, 223] on span at bounding box center [86, 223] width 9 height 9
click at [87, 223] on input "111" at bounding box center [86, 223] width 9 height 9
radio input "true"
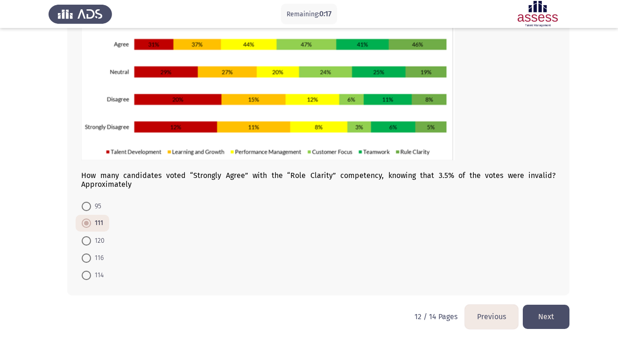
click at [551, 317] on button "Next" at bounding box center [546, 317] width 47 height 24
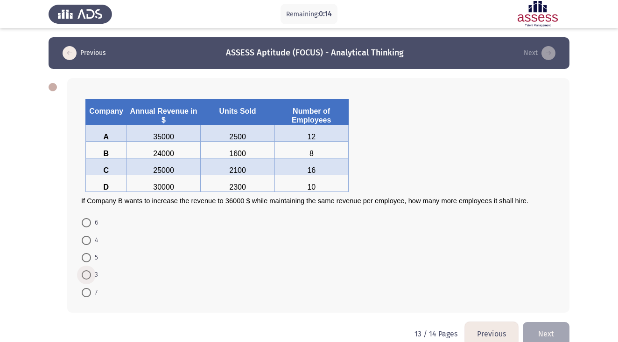
click at [88, 275] on span at bounding box center [86, 275] width 9 height 9
click at [88, 275] on input "3" at bounding box center [86, 275] width 9 height 9
radio input "true"
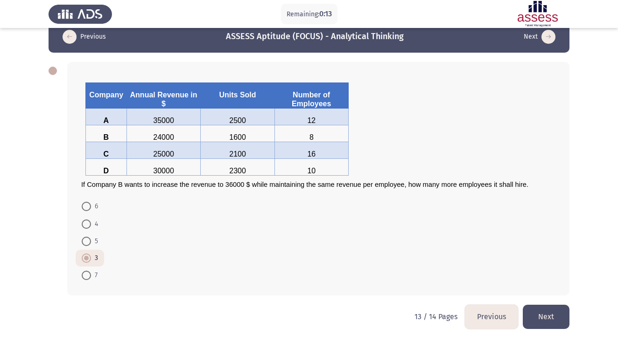
scroll to position [18, 0]
click at [545, 313] on button "Next" at bounding box center [546, 317] width 47 height 24
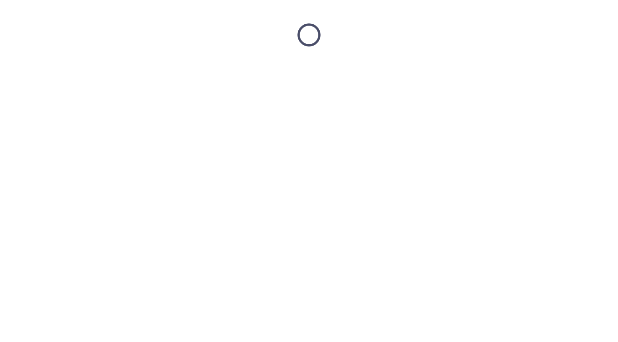
scroll to position [0, 0]
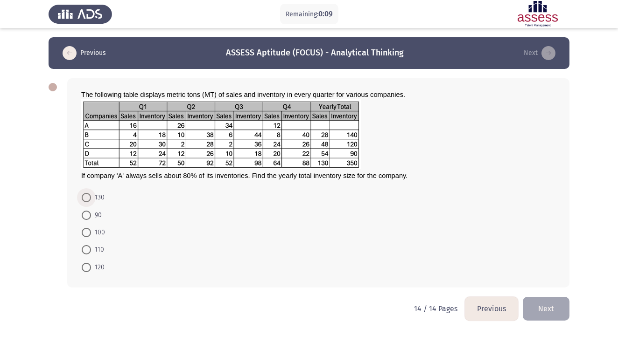
click at [84, 199] on span at bounding box center [86, 197] width 9 height 9
click at [84, 199] on input "130" at bounding box center [86, 197] width 9 height 9
radio input "true"
click at [93, 252] on span "110" at bounding box center [97, 249] width 13 height 11
click at [91, 252] on input "110" at bounding box center [86, 249] width 9 height 9
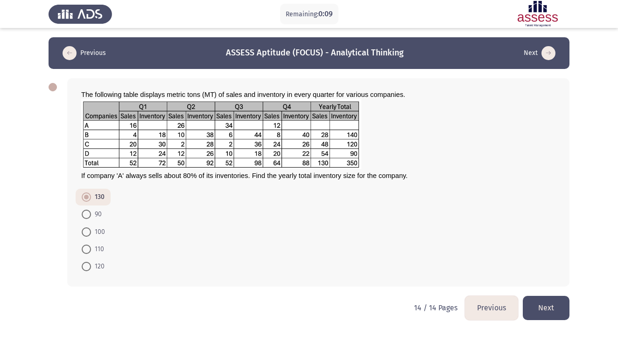
radio input "true"
click at [543, 313] on button "Next" at bounding box center [546, 308] width 47 height 24
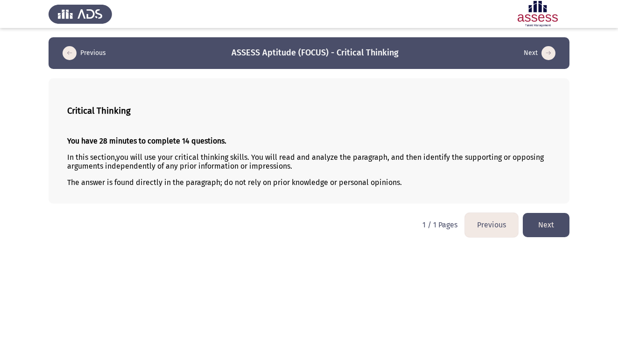
click at [549, 222] on button "Next" at bounding box center [546, 225] width 47 height 24
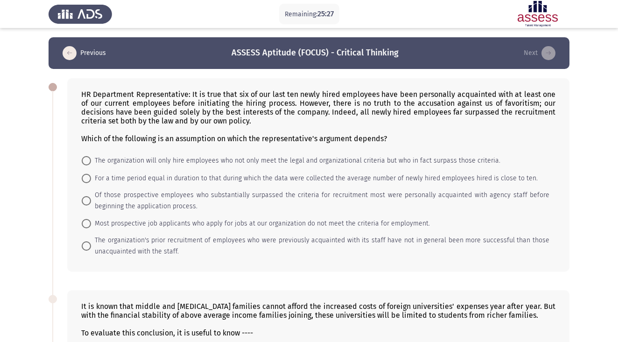
click at [86, 160] on span at bounding box center [86, 160] width 9 height 9
click at [86, 160] on input "The organization will only hire employees who not only meet the legal and organ…" at bounding box center [86, 160] width 9 height 9
radio input "true"
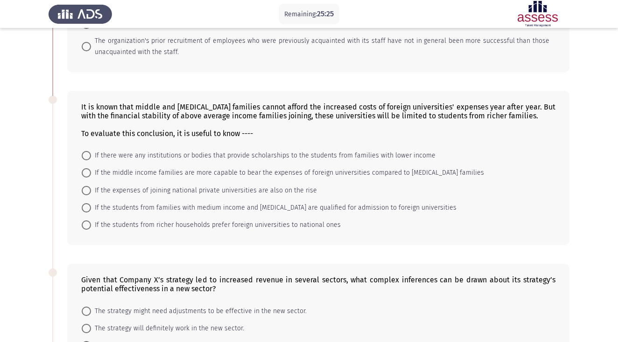
scroll to position [200, 0]
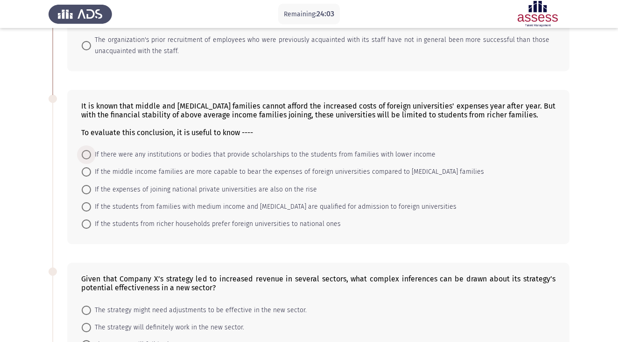
click at [192, 153] on span "If there were any institutions or bodies that provide scholarships to the stude…" at bounding box center [263, 154] width 344 height 11
click at [91, 153] on input "If there were any institutions or bodies that provide scholarships to the stude…" at bounding box center [86, 154] width 9 height 9
radio input "true"
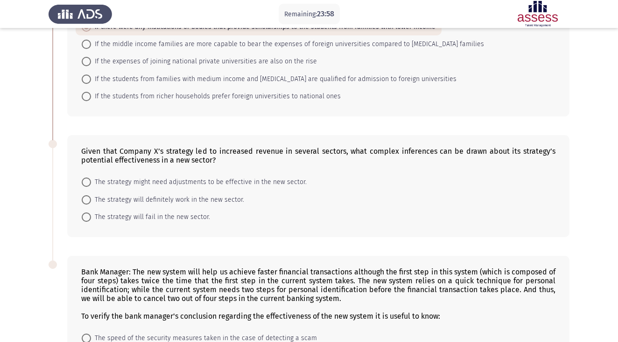
scroll to position [328, 0]
click at [199, 198] on span "The strategy will definitely work in the new sector." at bounding box center [167, 199] width 153 height 11
click at [91, 198] on input "The strategy will definitely work in the new sector." at bounding box center [86, 199] width 9 height 9
radio input "true"
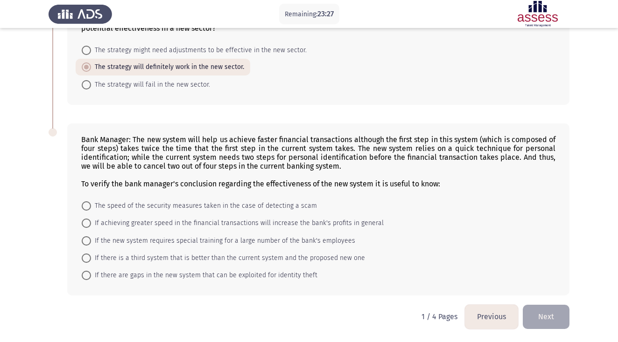
scroll to position [461, 0]
click at [174, 273] on span "If there are gaps in the new system that can be exploited for identity theft" at bounding box center [204, 275] width 226 height 11
click at [91, 273] on input "If there are gaps in the new system that can be exploited for identity theft" at bounding box center [86, 275] width 9 height 9
radio input "true"
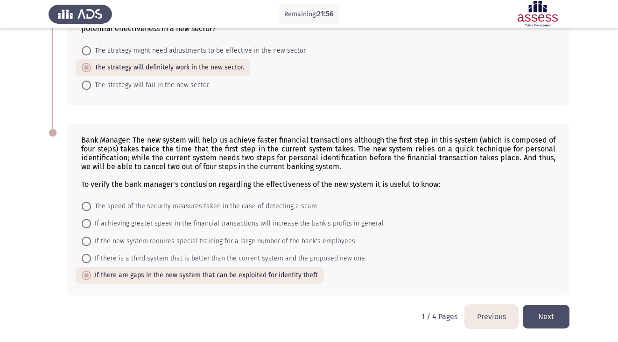
click at [548, 318] on button "Next" at bounding box center [546, 317] width 47 height 24
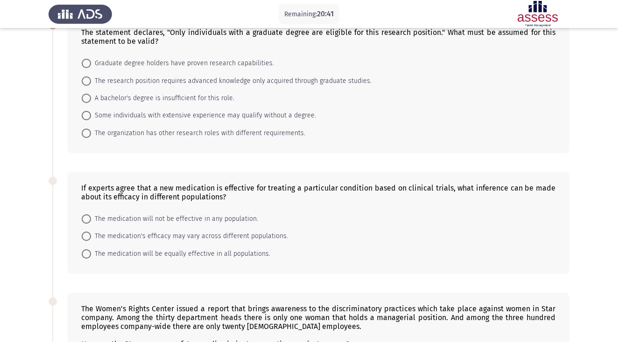
scroll to position [60, 0]
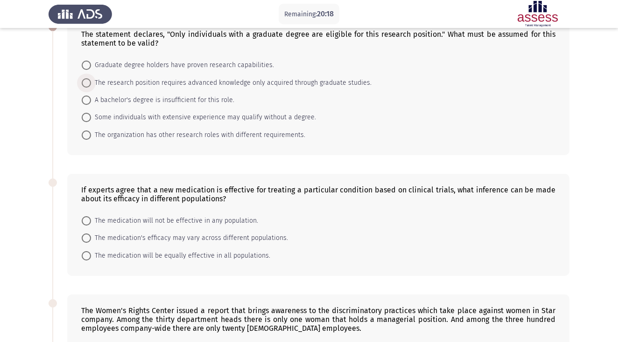
click at [90, 84] on span at bounding box center [86, 82] width 9 height 9
click at [90, 84] on input "The research position requires advanced knowledge only acquired through graduat…" at bounding box center [86, 82] width 9 height 9
radio input "true"
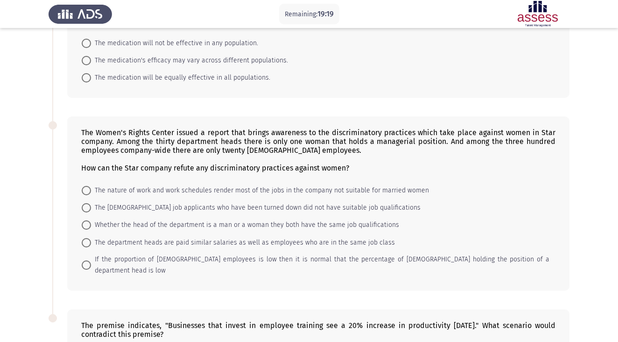
scroll to position [235, 0]
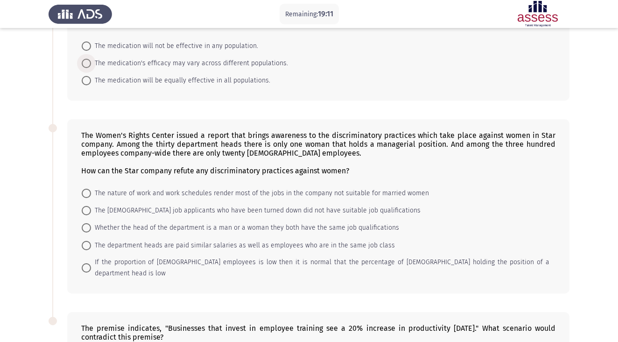
click at [90, 62] on span at bounding box center [86, 63] width 9 height 9
click at [90, 62] on input "The medication's efficacy may vary across different populations." at bounding box center [86, 63] width 9 height 9
radio input "true"
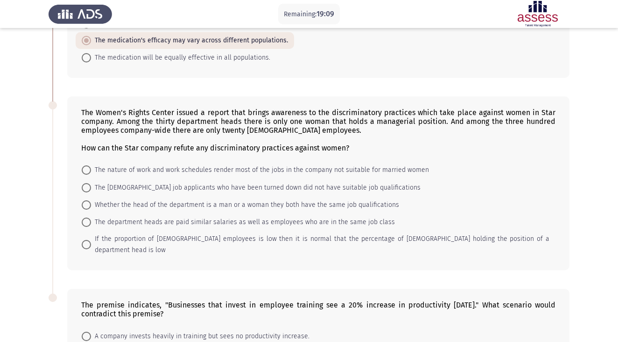
scroll to position [258, 0]
click at [83, 244] on span at bounding box center [86, 243] width 9 height 9
click at [83, 244] on input "If the proportion of [DEMOGRAPHIC_DATA] employees is low then it is normal that…" at bounding box center [86, 243] width 9 height 9
radio input "true"
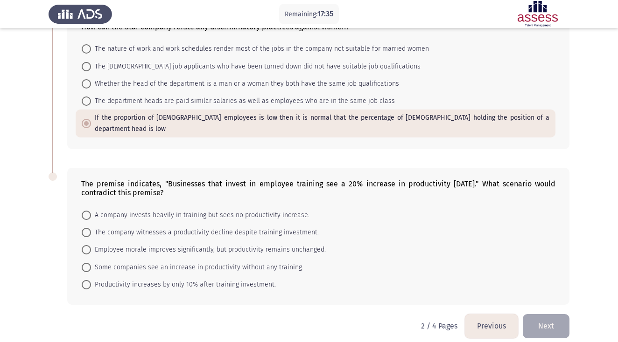
scroll to position [378, 0]
click at [90, 264] on span at bounding box center [86, 268] width 9 height 9
click at [90, 264] on input "Some companies see an increase in productivity without any training." at bounding box center [86, 268] width 9 height 9
radio input "true"
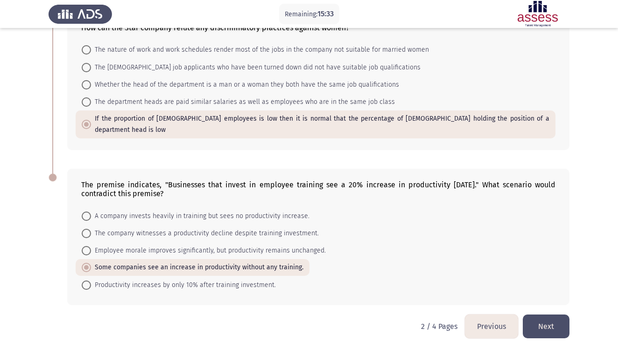
click at [546, 315] on button "Next" at bounding box center [546, 327] width 47 height 24
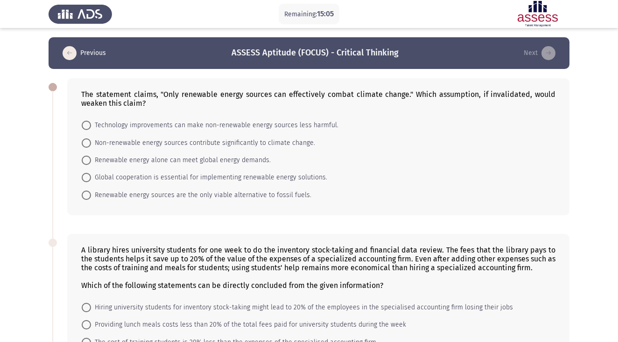
scroll to position [0, 0]
click at [195, 199] on span "Renewable energy sources are the only viable alternative to fossil fuels." at bounding box center [201, 195] width 220 height 11
click at [91, 199] on input "Renewable energy sources are the only viable alternative to fossil fuels." at bounding box center [86, 195] width 9 height 9
radio input "true"
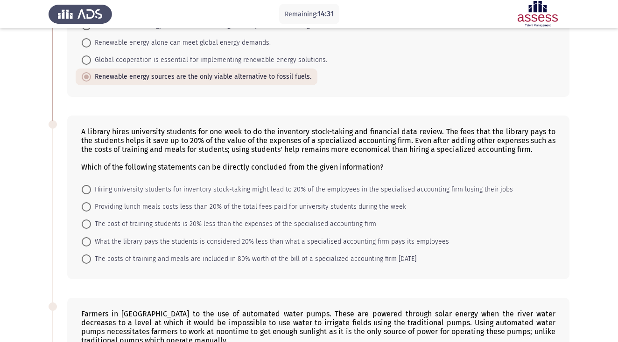
scroll to position [121, 0]
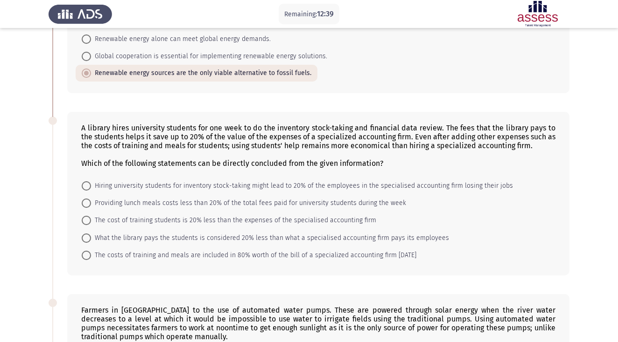
click at [87, 225] on span at bounding box center [86, 220] width 9 height 9
click at [87, 225] on input "The cost of training students is 20% less than the expenses of the specialised …" at bounding box center [86, 220] width 9 height 9
radio input "true"
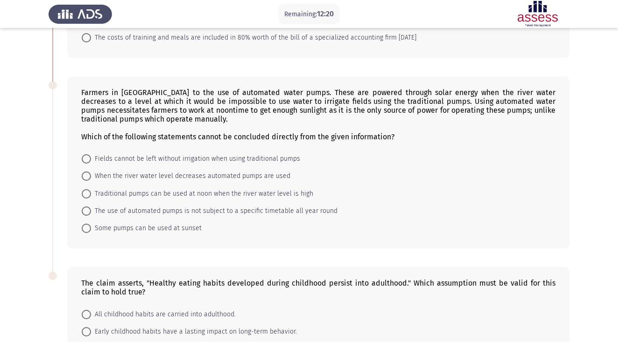
scroll to position [338, 0]
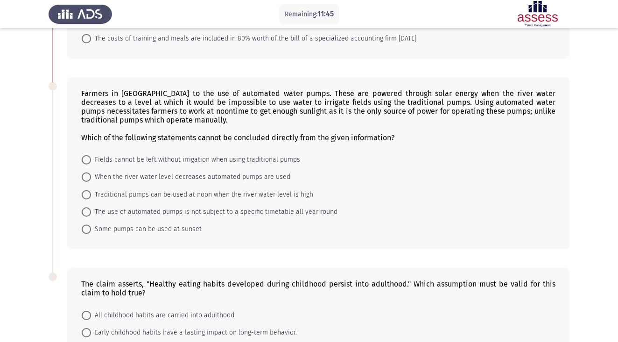
click at [89, 216] on span at bounding box center [86, 212] width 9 height 9
click at [89, 216] on input "The use of automated pumps is not subject to a specific timetable all year round" at bounding box center [86, 212] width 9 height 9
radio input "true"
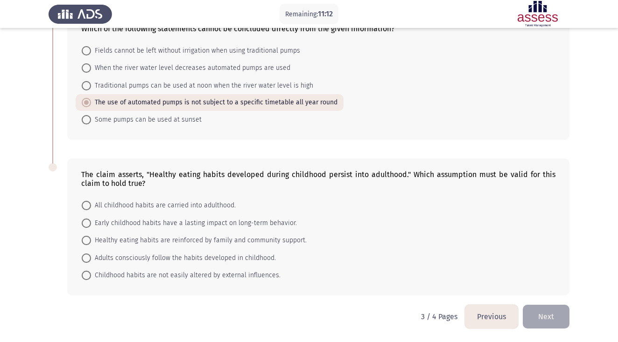
scroll to position [448, 0]
click at [88, 221] on span at bounding box center [86, 223] width 9 height 9
click at [88, 221] on input "Early childhood habits have a lasting impact on long-term behavior." at bounding box center [86, 223] width 9 height 9
radio input "true"
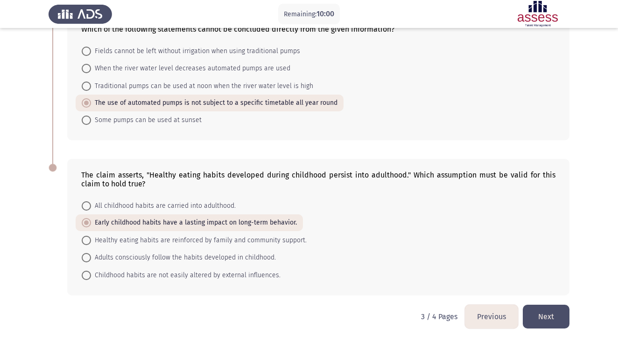
click at [546, 311] on button "Next" at bounding box center [546, 317] width 47 height 24
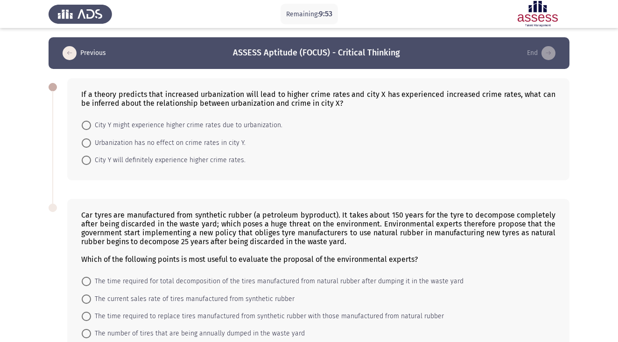
scroll to position [0, 0]
click at [84, 128] on span at bounding box center [86, 125] width 9 height 9
click at [84, 128] on input "City Y might experience higher crime rates due to urbanization." at bounding box center [86, 125] width 9 height 9
radio input "true"
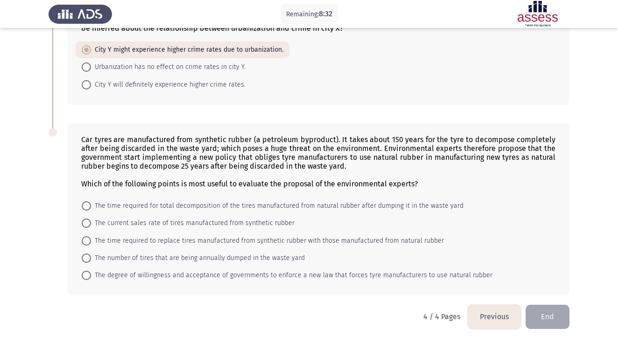
scroll to position [77, 0]
click at [90, 206] on span at bounding box center [86, 206] width 9 height 9
click at [90, 206] on input "The time required for total decomposition of the tires manufactured from natura…" at bounding box center [86, 206] width 9 height 9
radio input "true"
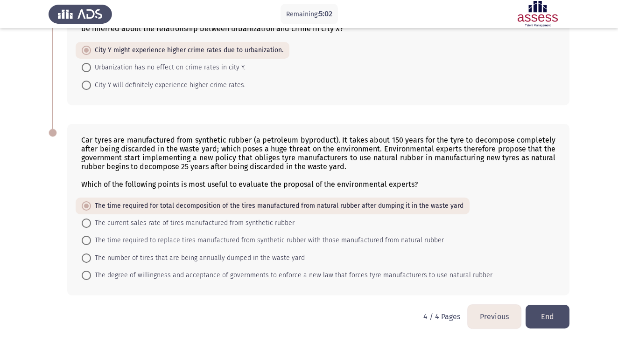
scroll to position [76, 0]
click at [484, 309] on button "Previous" at bounding box center [493, 317] width 53 height 24
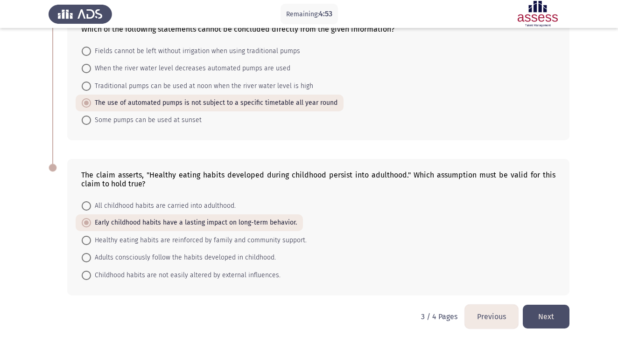
scroll to position [447, 0]
click at [492, 311] on button "Previous" at bounding box center [491, 317] width 53 height 24
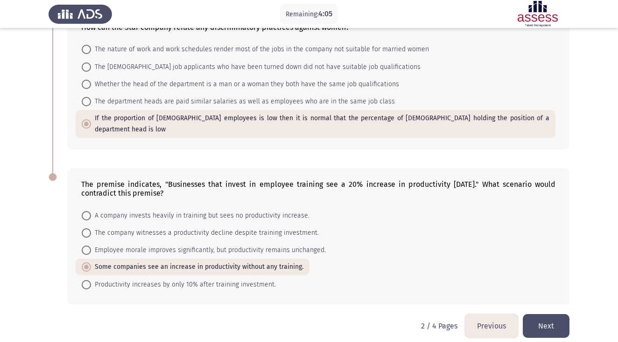
scroll to position [377, 0]
click at [475, 315] on button "Previous" at bounding box center [491, 327] width 53 height 24
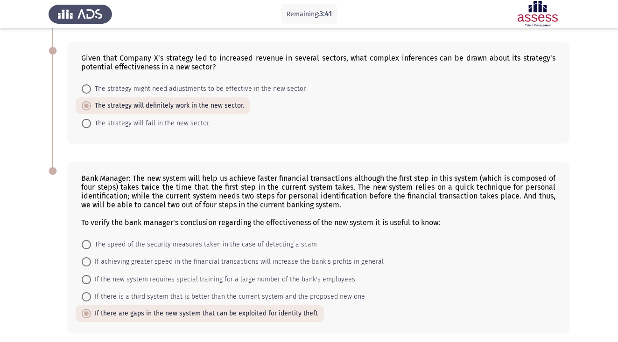
scroll to position [447, 0]
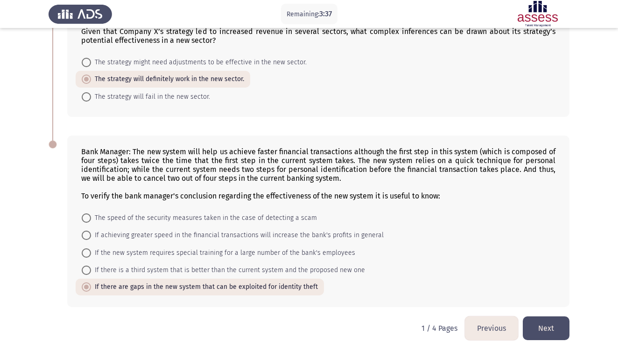
click at [214, 255] on span "If the new system requires special training for a large number of the bank's em…" at bounding box center [223, 253] width 264 height 11
click at [91, 255] on input "If the new system requires special training for a large number of the bank's em…" at bounding box center [86, 253] width 9 height 9
radio input "true"
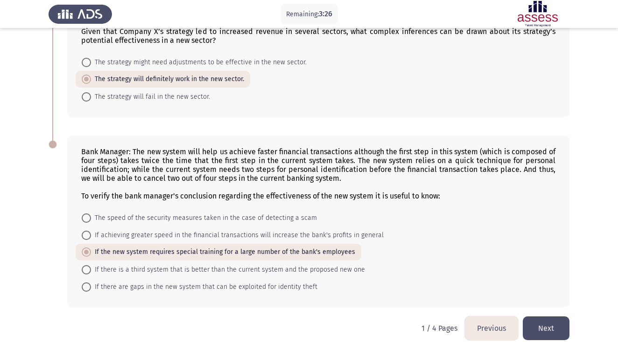
click at [265, 233] on span "If achieving greater speed in the financial transactions will increase the bank…" at bounding box center [237, 235] width 293 height 11
click at [91, 233] on input "If achieving greater speed in the financial transactions will increase the bank…" at bounding box center [86, 235] width 9 height 9
radio input "true"
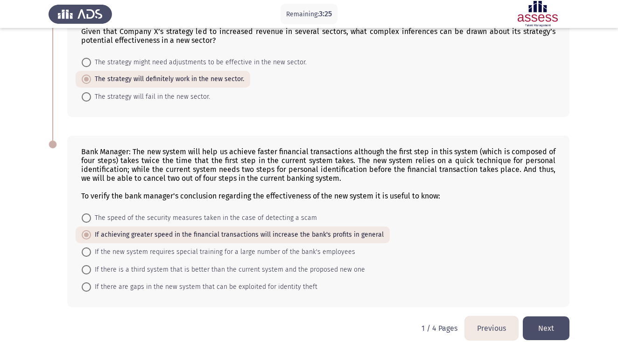
click at [259, 277] on mat-radio-button "If there is a third system that is better than the current system and the propo…" at bounding box center [223, 269] width 295 height 17
click at [236, 270] on span "If there is a third system that is better than the current system and the propo…" at bounding box center [228, 270] width 274 height 11
click at [91, 270] on input "If there is a third system that is better than the current system and the propo…" at bounding box center [86, 269] width 9 height 9
radio input "true"
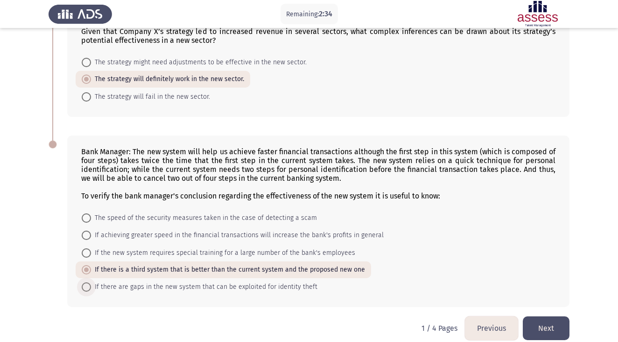
click at [269, 286] on span "If there are gaps in the new system that can be exploited for identity theft" at bounding box center [204, 287] width 226 height 11
click at [91, 286] on input "If there are gaps in the new system that can be exploited for identity theft" at bounding box center [86, 287] width 9 height 9
radio input "true"
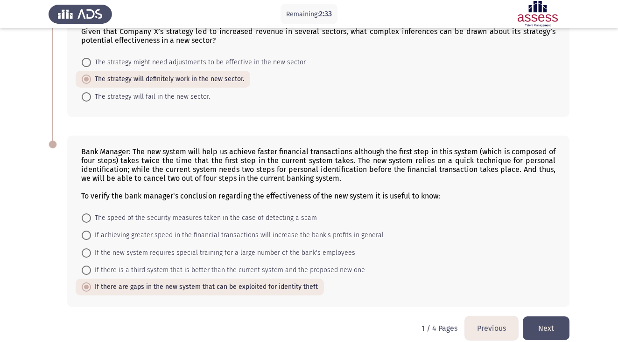
click at [550, 325] on button "Next" at bounding box center [546, 329] width 47 height 24
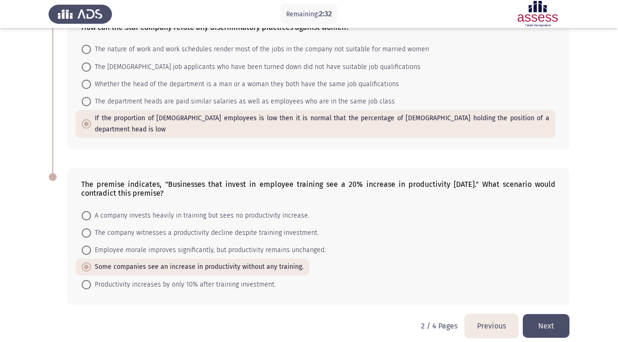
scroll to position [377, 0]
click at [545, 325] on button "Next" at bounding box center [546, 327] width 47 height 24
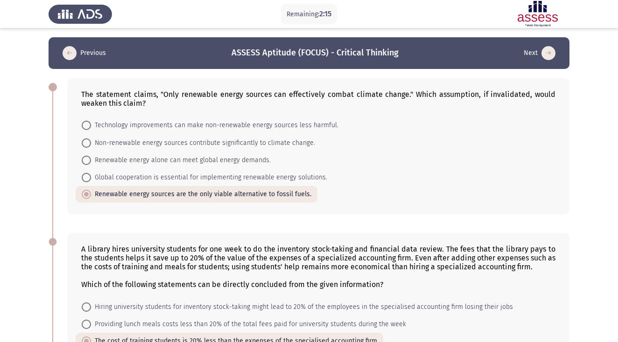
scroll to position [0, 0]
click at [296, 140] on span "Non-renewable energy sources contribute significantly to climate change." at bounding box center [203, 143] width 224 height 11
click at [91, 140] on input "Non-renewable energy sources contribute significantly to climate change." at bounding box center [86, 143] width 9 height 9
radio input "true"
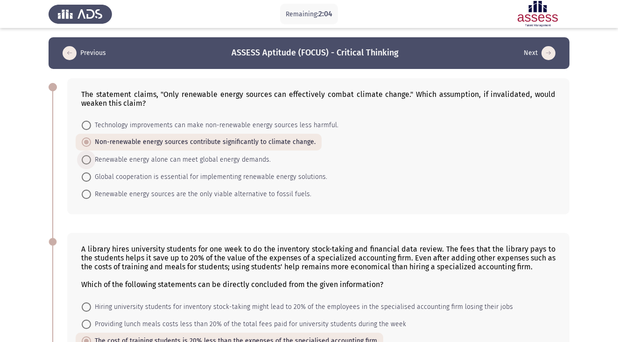
click at [245, 161] on span "Renewable energy alone can meet global energy demands." at bounding box center [181, 159] width 180 height 11
click at [91, 161] on input "Renewable energy alone can meet global energy demands." at bounding box center [86, 159] width 9 height 9
radio input "true"
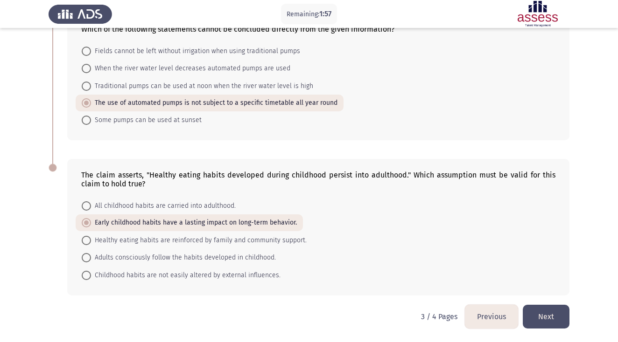
scroll to position [447, 0]
click at [556, 327] on button "Next" at bounding box center [546, 317] width 47 height 24
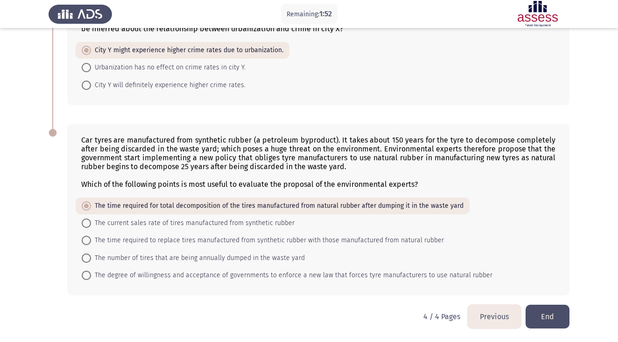
scroll to position [76, 0]
click at [555, 317] on button "End" at bounding box center [547, 317] width 44 height 24
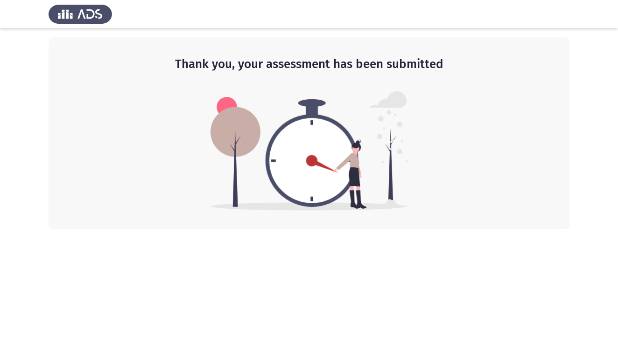
scroll to position [0, 0]
click at [188, 1] on div at bounding box center [309, 14] width 618 height 28
